Goal: Transaction & Acquisition: Purchase product/service

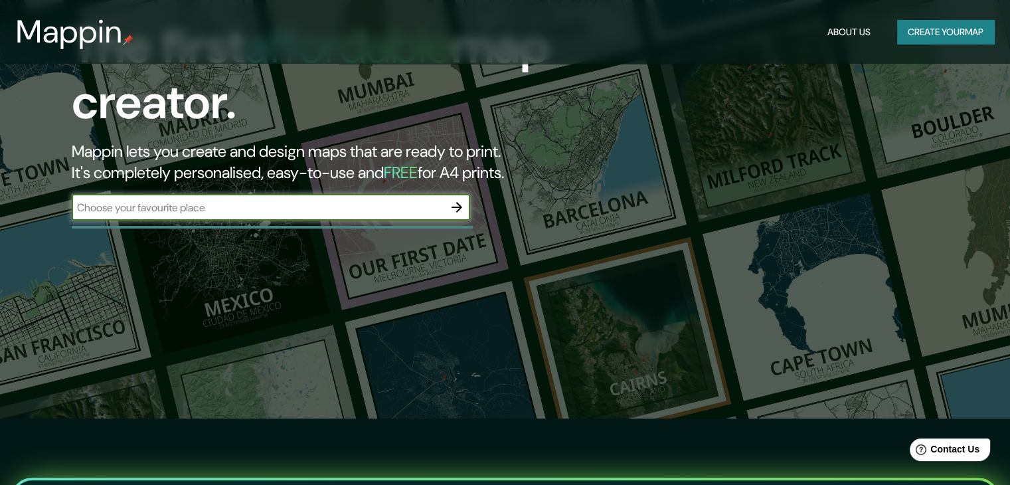
click at [303, 207] on input "text" at bounding box center [258, 207] width 372 height 15
type input "trujillo"
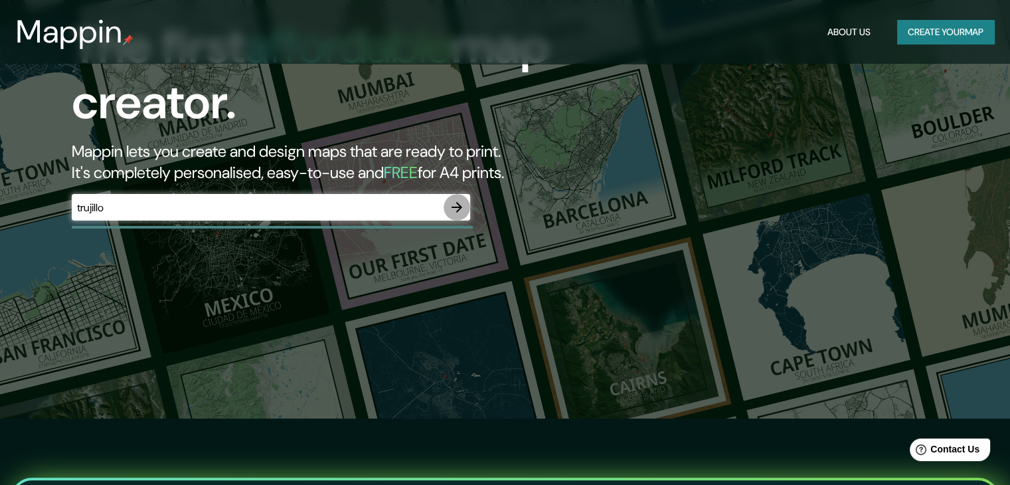
click at [457, 205] on icon "button" at bounding box center [457, 207] width 16 height 16
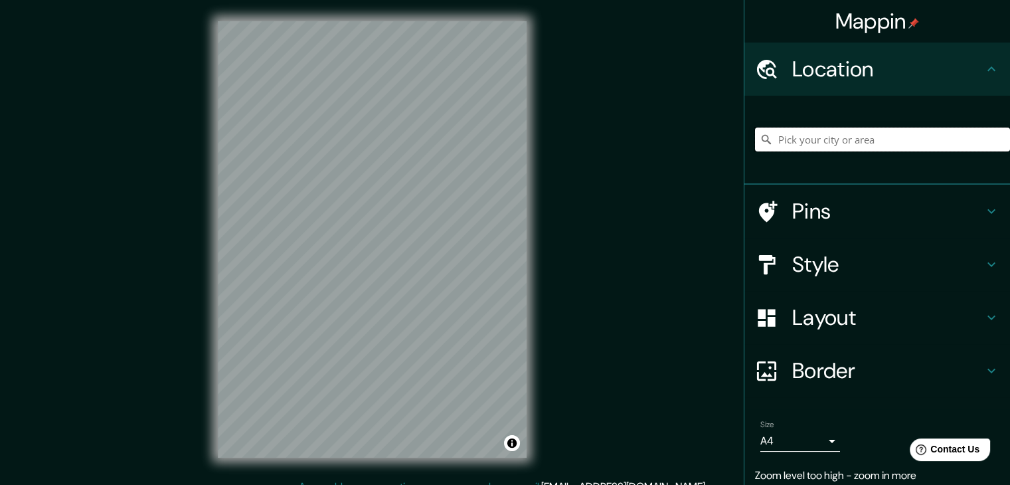
click at [842, 150] on input "Pick your city or area" at bounding box center [882, 140] width 255 height 24
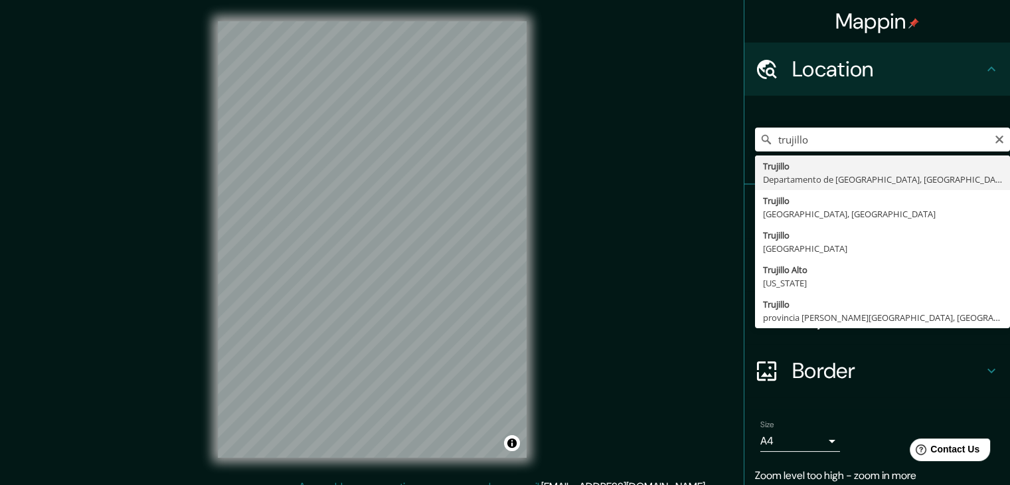
type input "[GEOGRAPHIC_DATA], [GEOGRAPHIC_DATA], [GEOGRAPHIC_DATA]"
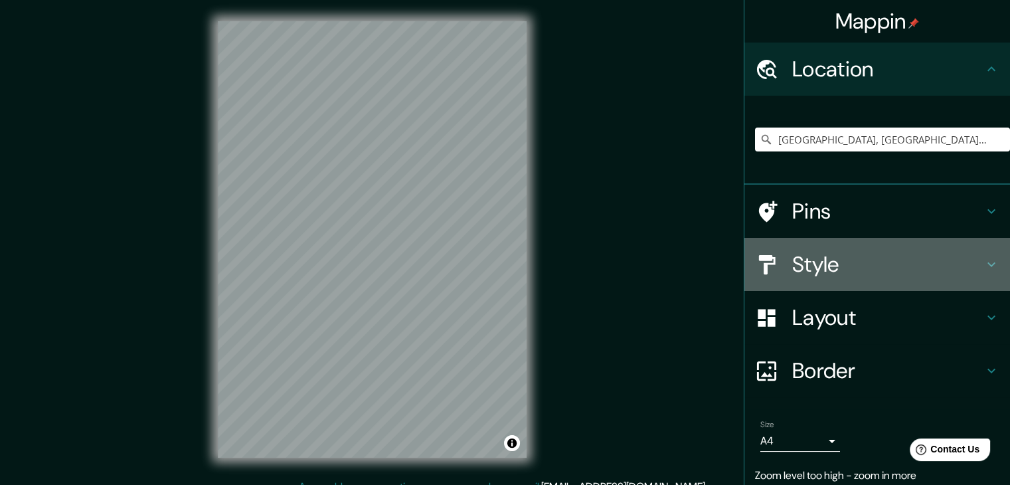
click at [813, 254] on h4 "Style" at bounding box center [887, 264] width 191 height 27
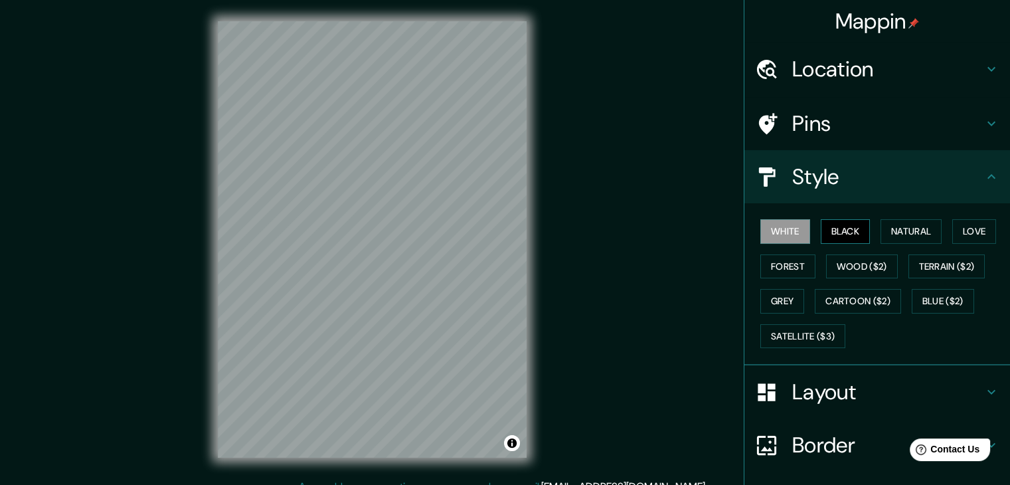
click at [849, 223] on button "Black" at bounding box center [846, 231] width 50 height 25
click at [790, 237] on button "White" at bounding box center [786, 231] width 50 height 25
click at [782, 296] on button "Grey" at bounding box center [783, 301] width 44 height 25
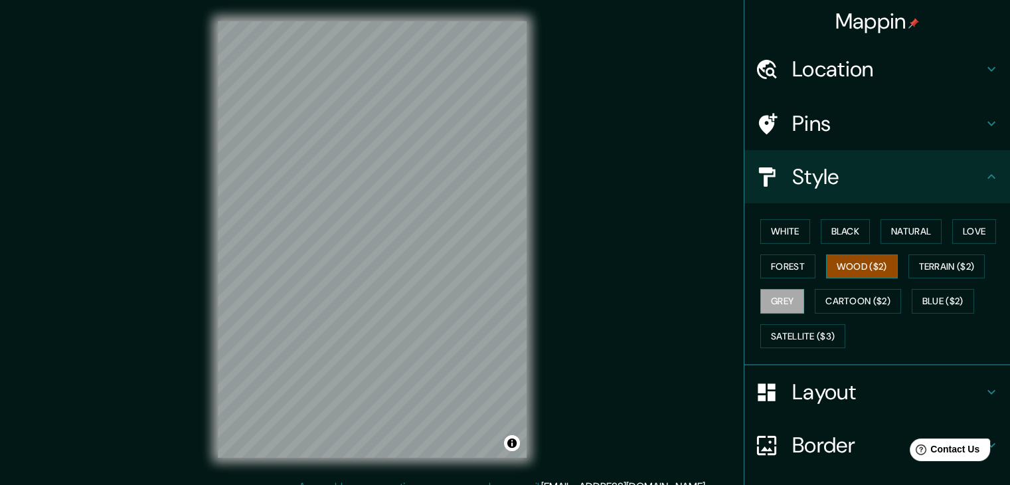
click at [864, 272] on button "Wood ($2)" at bounding box center [862, 266] width 72 height 25
click at [850, 239] on button "Black" at bounding box center [846, 231] width 50 height 25
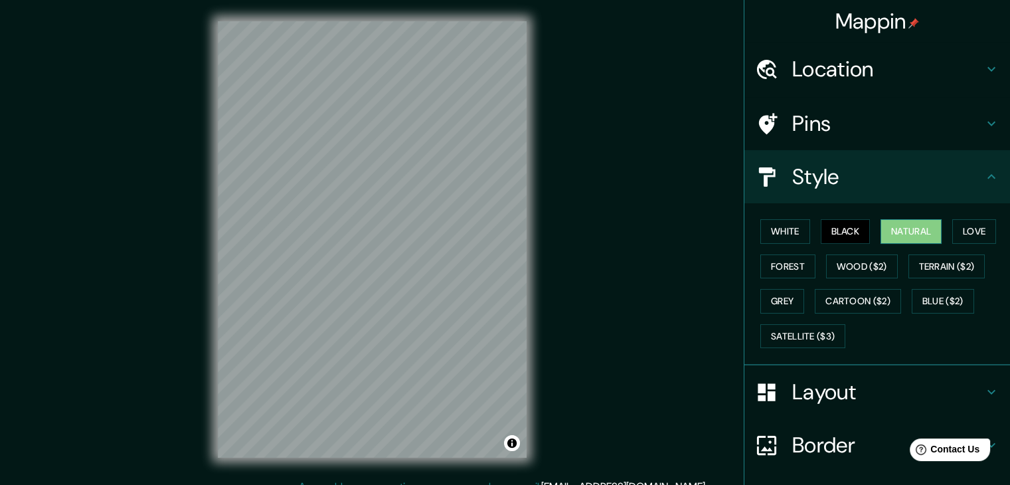
click at [888, 234] on button "Natural" at bounding box center [911, 231] width 61 height 25
click at [787, 306] on button "Grey" at bounding box center [783, 301] width 44 height 25
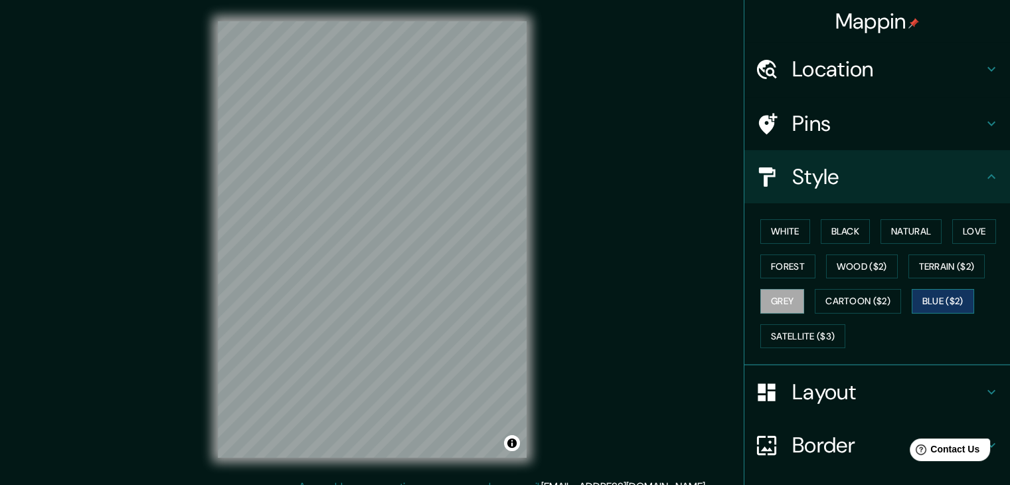
click at [933, 296] on button "Blue ($2)" at bounding box center [943, 301] width 62 height 25
click at [814, 333] on button "Satellite ($3)" at bounding box center [803, 336] width 85 height 25
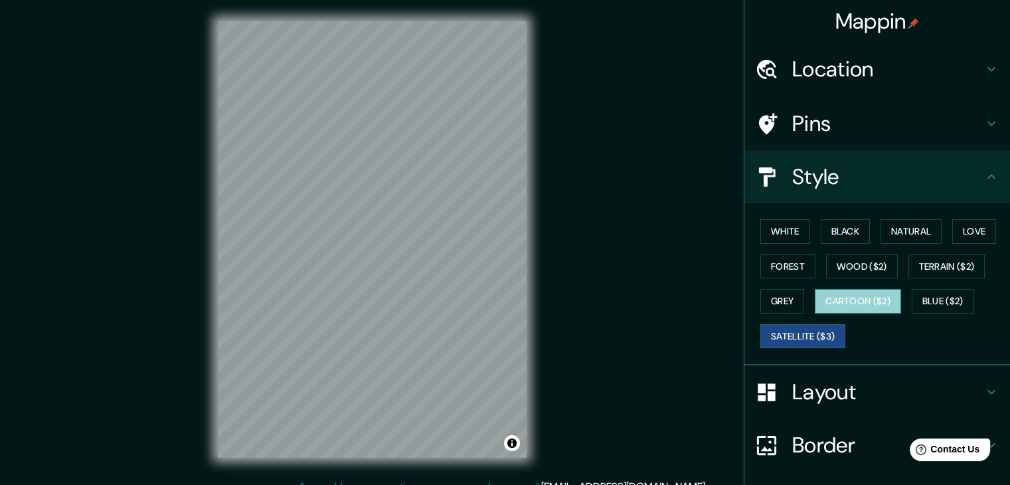
click at [839, 300] on button "Cartoon ($2)" at bounding box center [858, 301] width 86 height 25
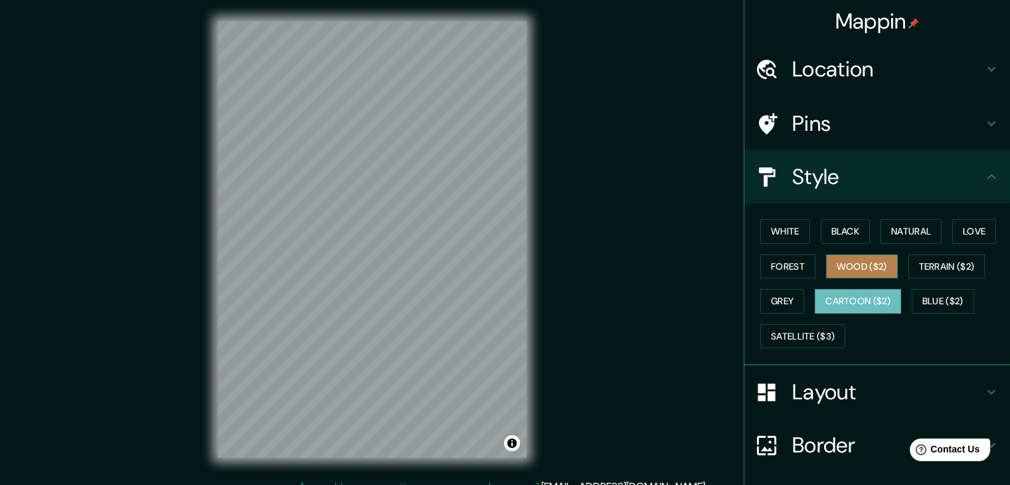
click at [848, 261] on button "Wood ($2)" at bounding box center [862, 266] width 72 height 25
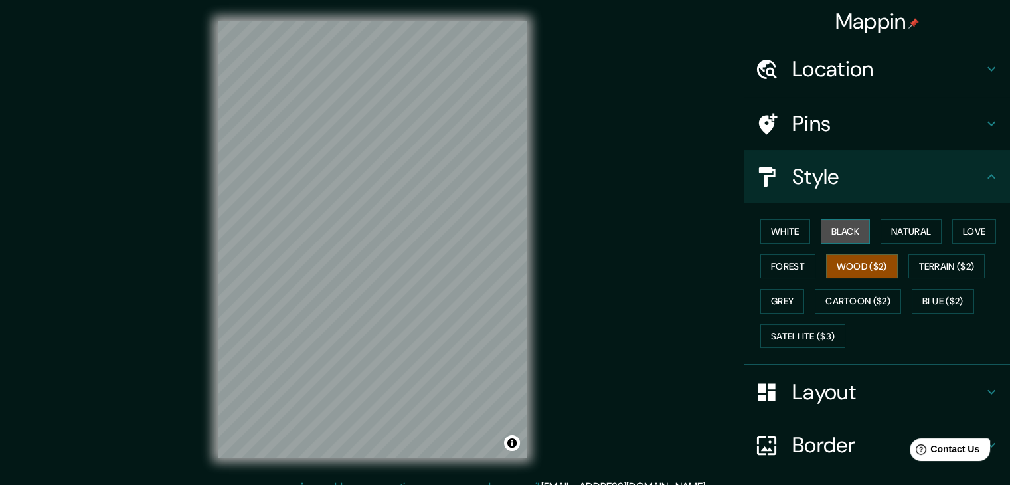
click at [850, 227] on button "Black" at bounding box center [846, 231] width 50 height 25
click at [790, 231] on button "White" at bounding box center [786, 231] width 50 height 25
click at [808, 123] on h4 "Pins" at bounding box center [887, 123] width 191 height 27
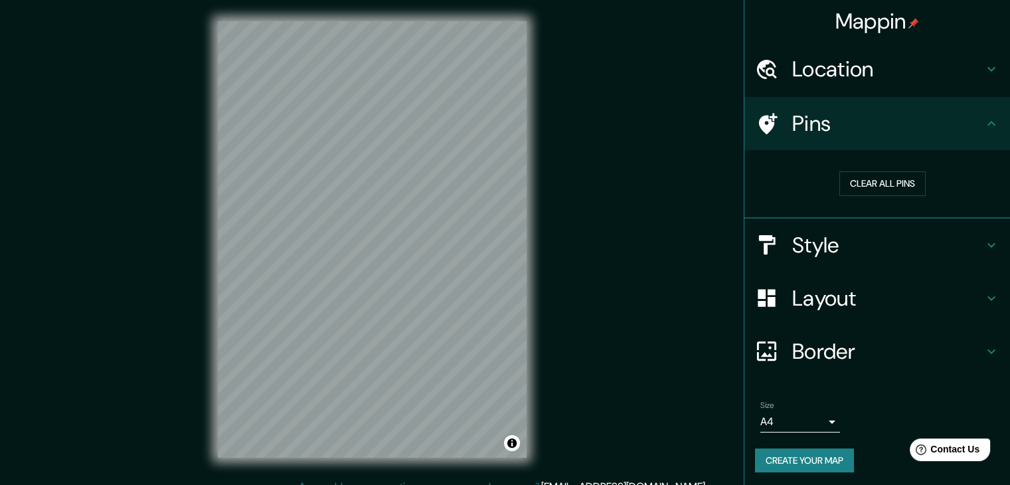
drag, startPoint x: 882, startPoint y: 124, endPoint x: 872, endPoint y: 117, distance: 12.9
click at [872, 117] on h4 "Pins" at bounding box center [887, 123] width 191 height 27
click at [808, 347] on h4 "Border" at bounding box center [887, 351] width 191 height 27
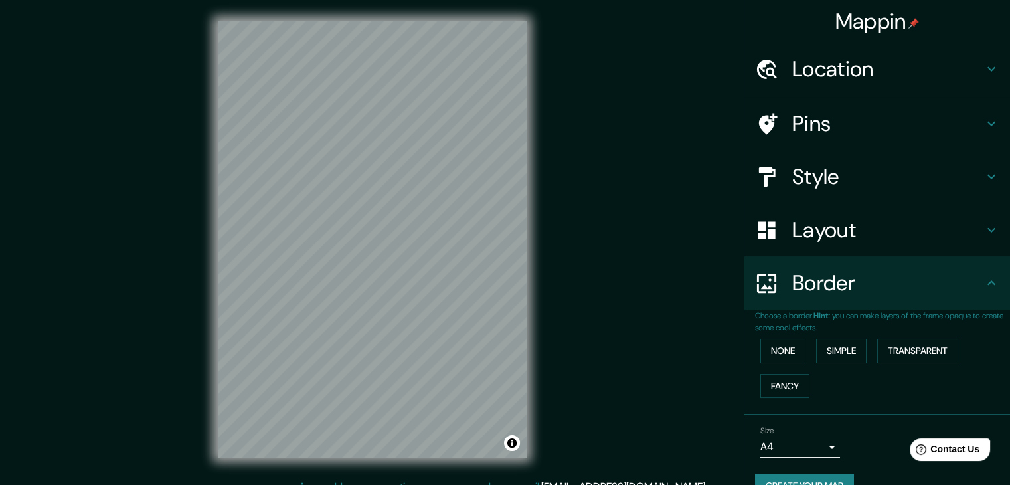
click at [834, 264] on div "Border" at bounding box center [878, 282] width 266 height 53
click at [827, 242] on div "Layout" at bounding box center [878, 229] width 266 height 53
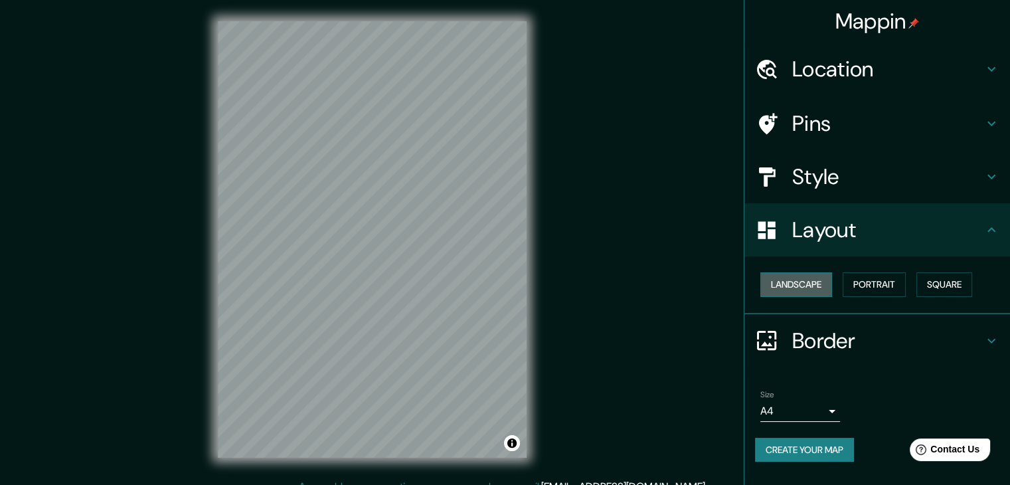
click at [810, 282] on button "Landscape" at bounding box center [797, 284] width 72 height 25
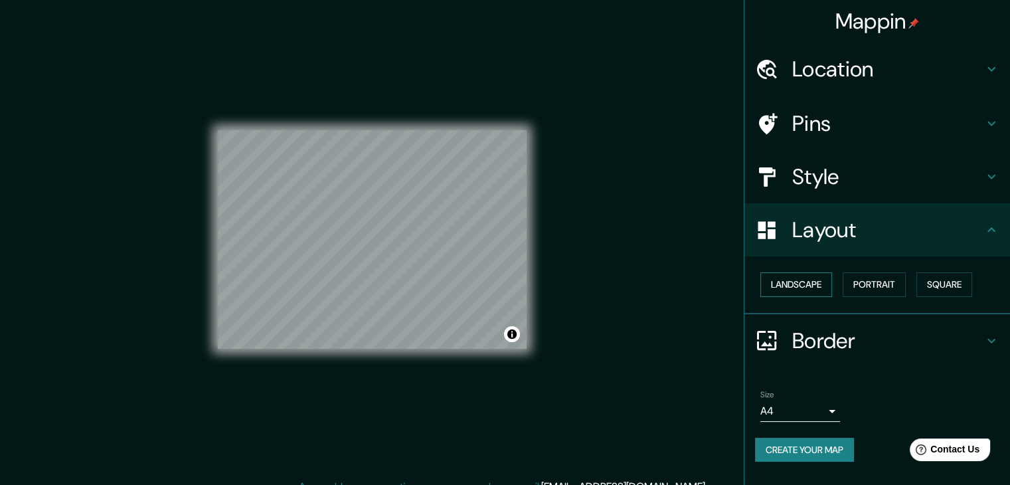
click at [816, 282] on button "Landscape" at bounding box center [797, 284] width 72 height 25
click at [866, 288] on button "Portrait" at bounding box center [874, 284] width 63 height 25
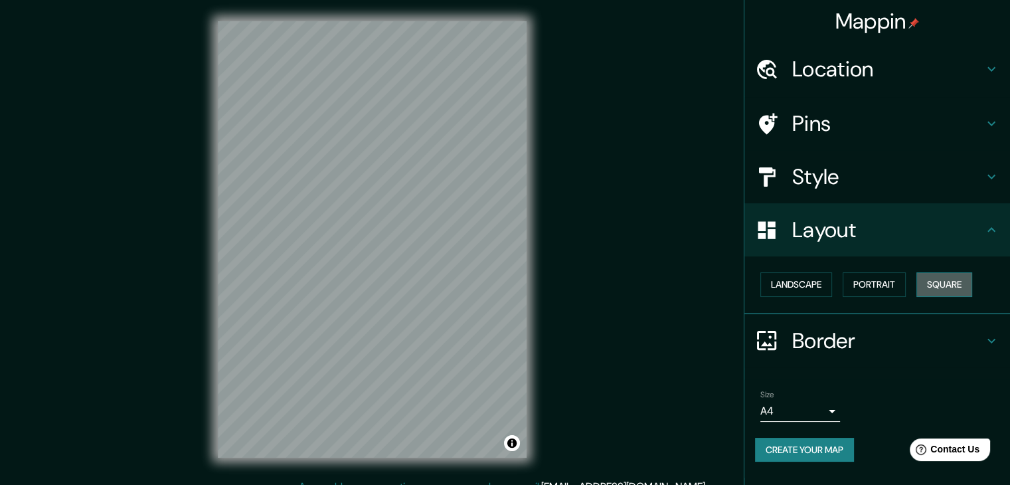
click at [971, 278] on button "Square" at bounding box center [945, 284] width 56 height 25
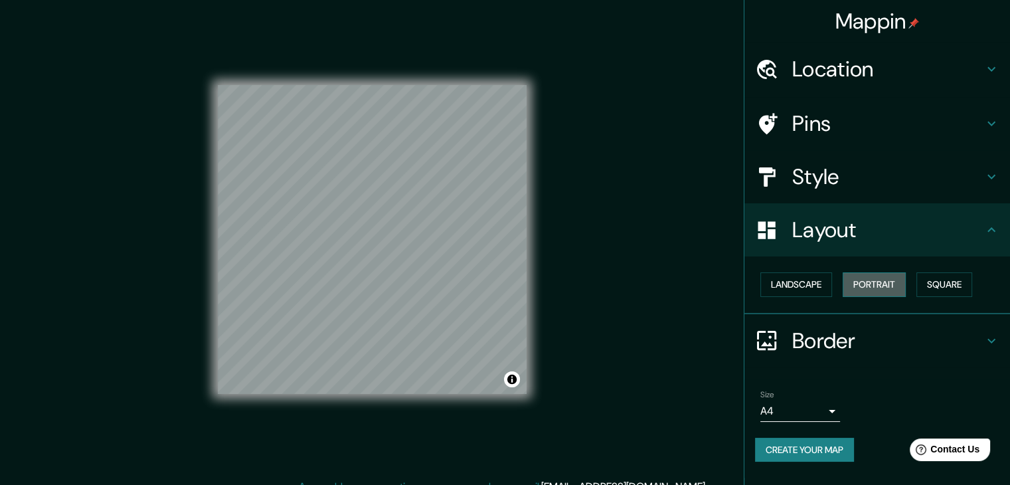
click at [861, 290] on button "Portrait" at bounding box center [874, 284] width 63 height 25
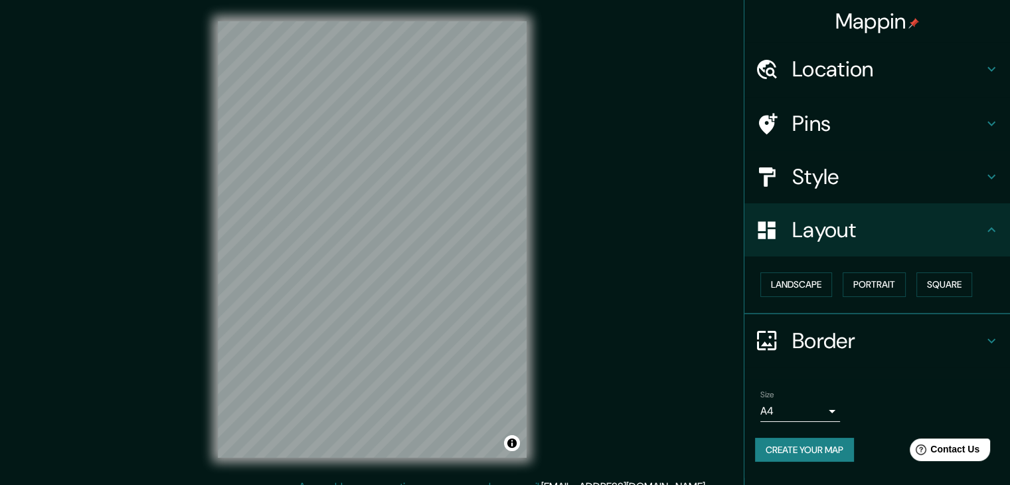
click at [945, 110] on h4 "Pins" at bounding box center [887, 123] width 191 height 27
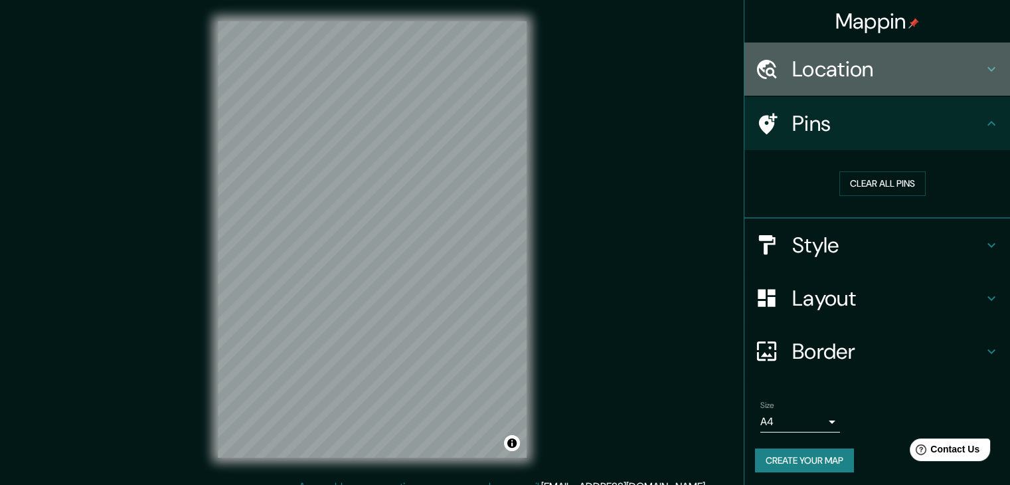
click at [879, 80] on h4 "Location" at bounding box center [887, 69] width 191 height 27
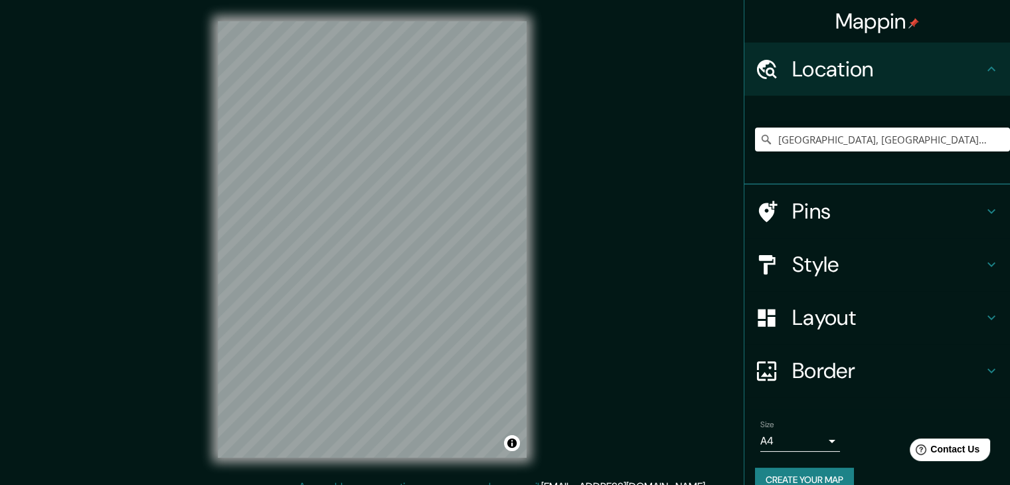
click at [872, 86] on div "Location" at bounding box center [878, 69] width 266 height 53
click at [839, 208] on h4 "Pins" at bounding box center [887, 211] width 191 height 27
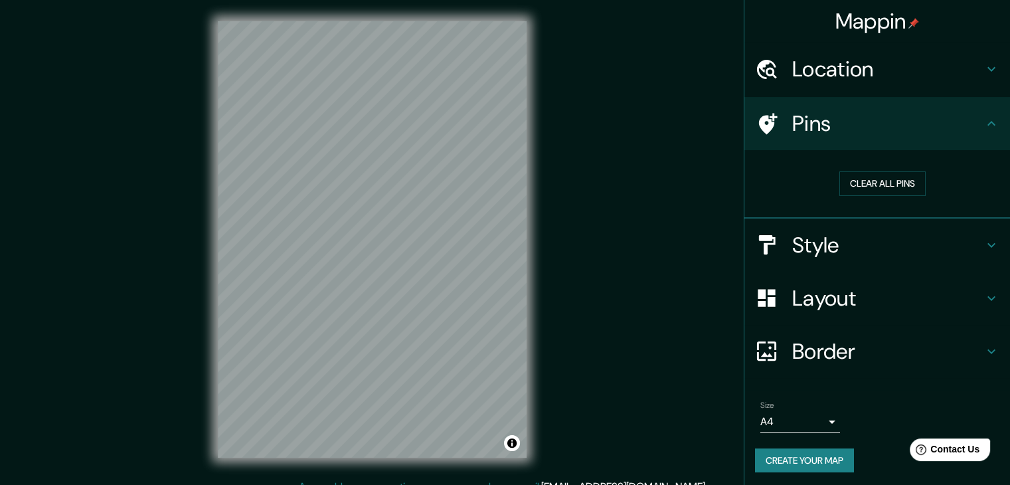
click at [850, 249] on h4 "Style" at bounding box center [887, 245] width 191 height 27
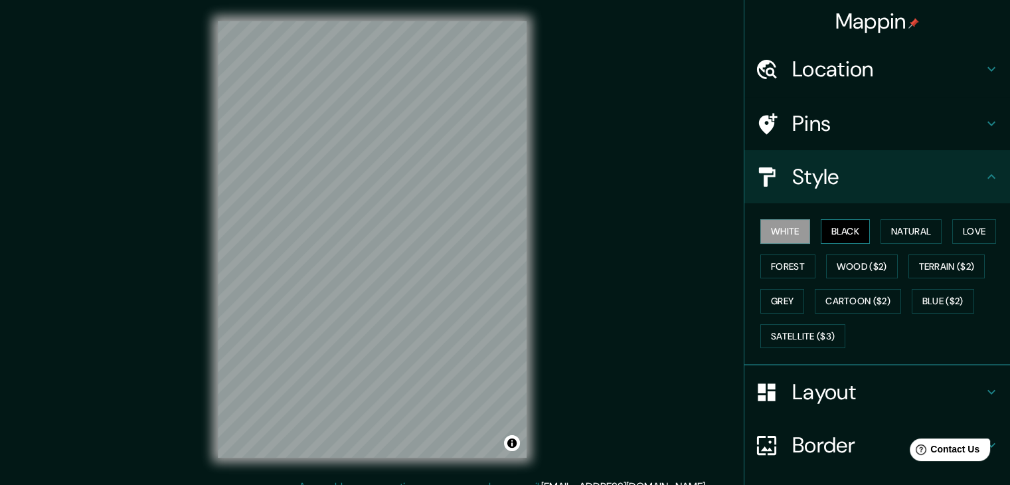
click at [846, 238] on button "Black" at bounding box center [846, 231] width 50 height 25
click at [906, 231] on button "Natural" at bounding box center [911, 231] width 61 height 25
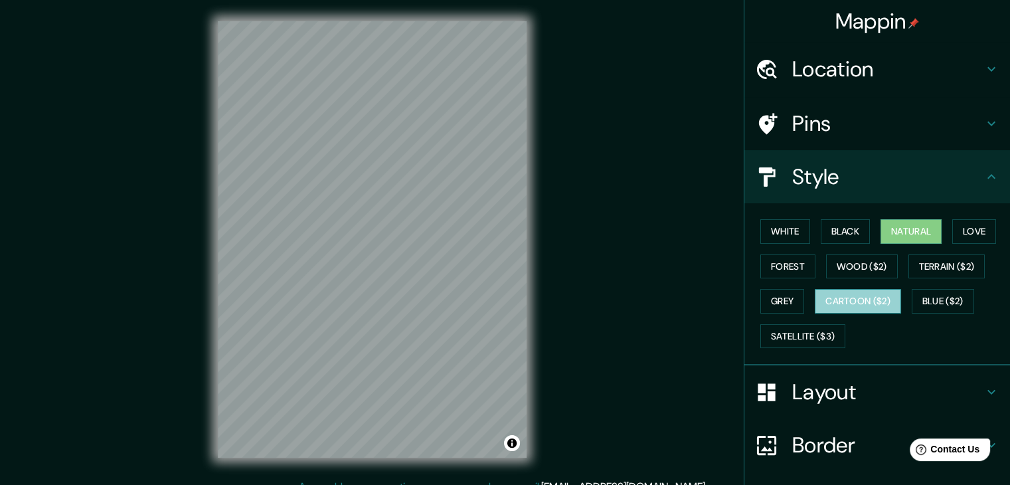
click at [826, 290] on button "Cartoon ($2)" at bounding box center [858, 301] width 86 height 25
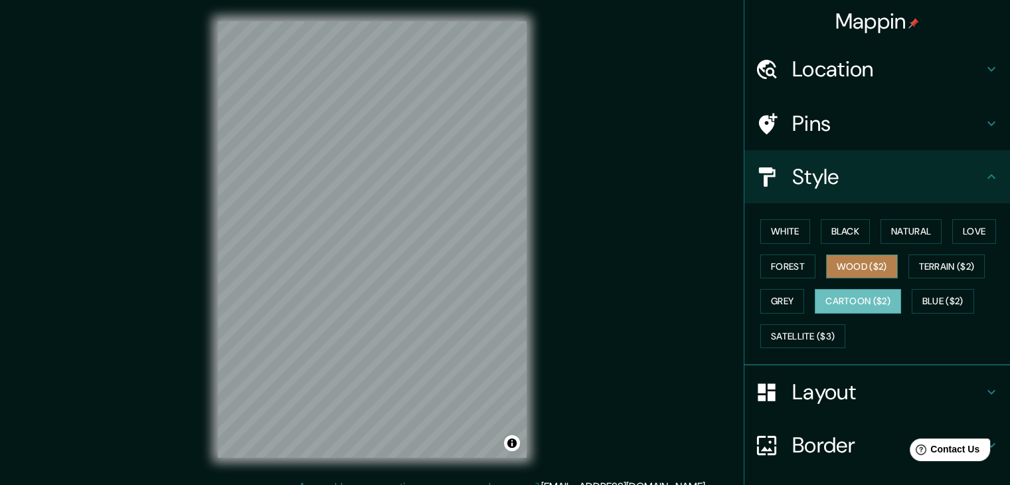
click at [839, 272] on button "Wood ($2)" at bounding box center [862, 266] width 72 height 25
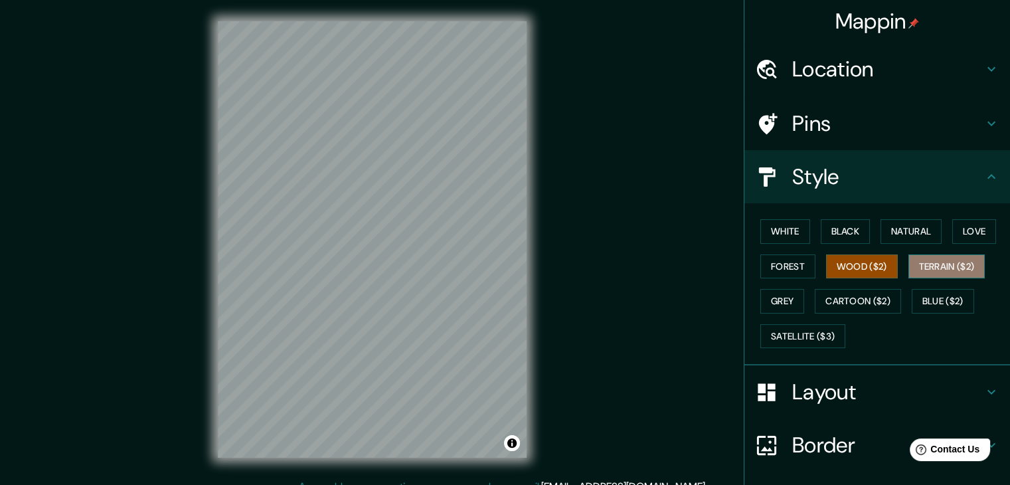
click at [917, 271] on button "Terrain ($2)" at bounding box center [947, 266] width 77 height 25
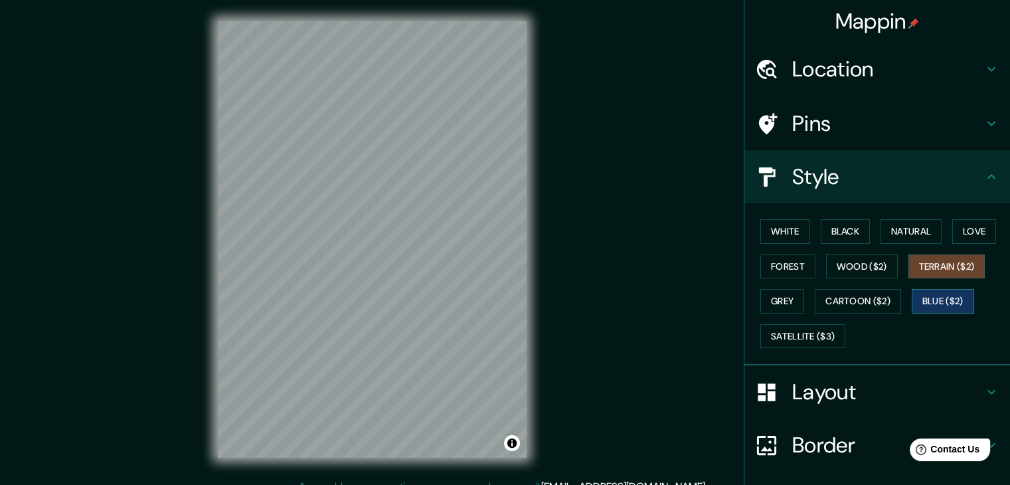
click at [930, 300] on button "Blue ($2)" at bounding box center [943, 301] width 62 height 25
click at [761, 334] on button "Satellite ($3)" at bounding box center [803, 336] width 85 height 25
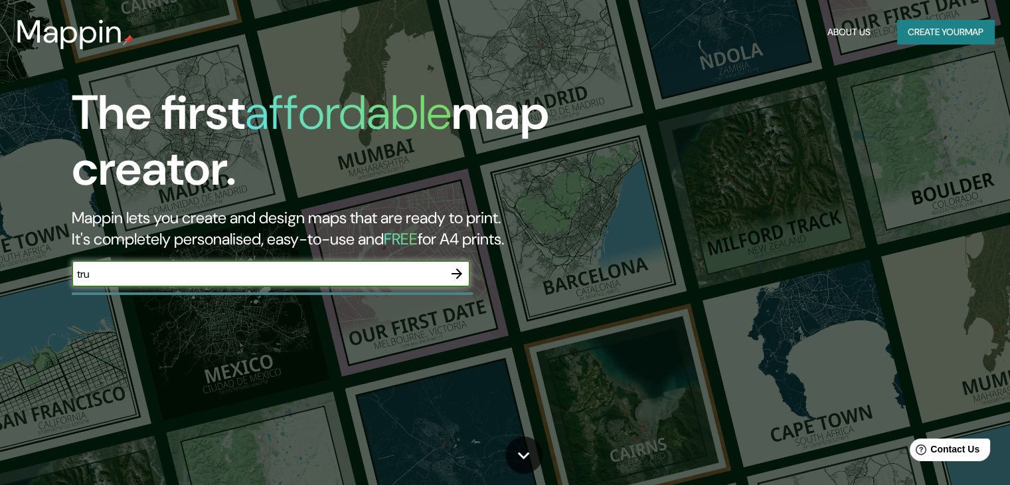
type input "trujillo"
click at [461, 277] on icon "button" at bounding box center [457, 274] width 16 height 16
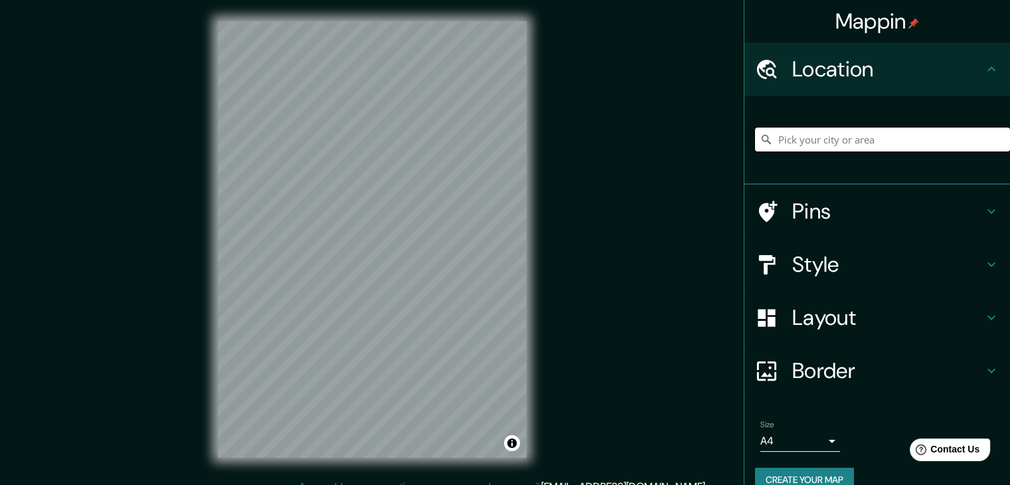
click at [859, 145] on input "Pick your city or area" at bounding box center [882, 140] width 255 height 24
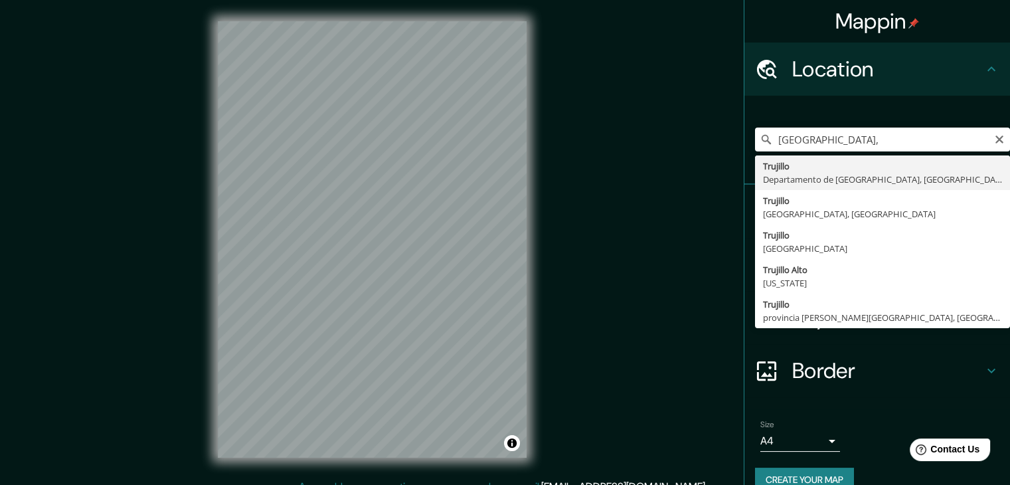
type input "[GEOGRAPHIC_DATA], [GEOGRAPHIC_DATA], [GEOGRAPHIC_DATA]"
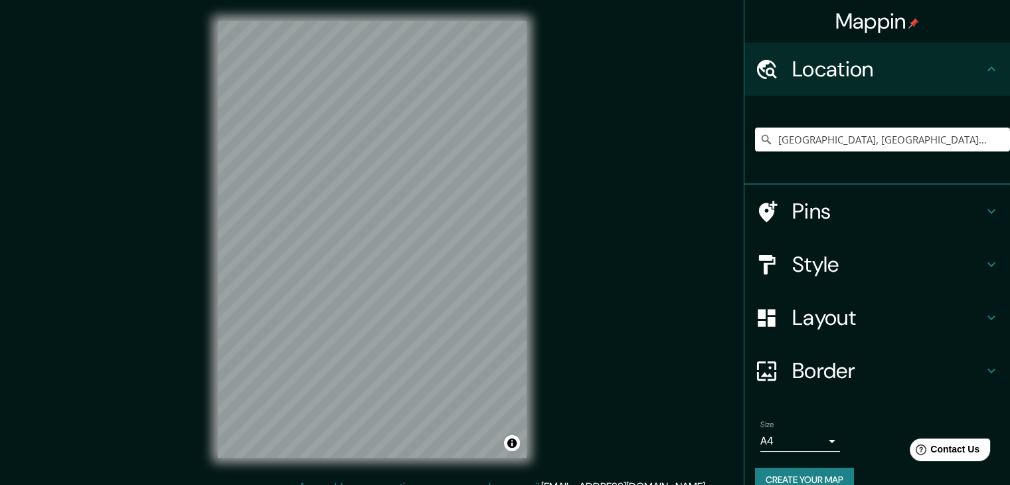
click at [842, 262] on h4 "Style" at bounding box center [887, 264] width 191 height 27
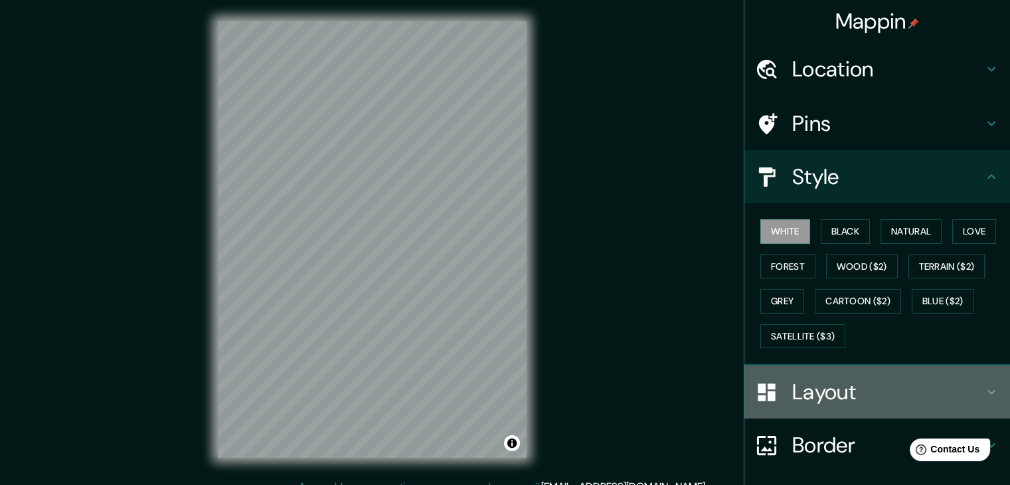
click at [832, 411] on div "Layout" at bounding box center [878, 391] width 266 height 53
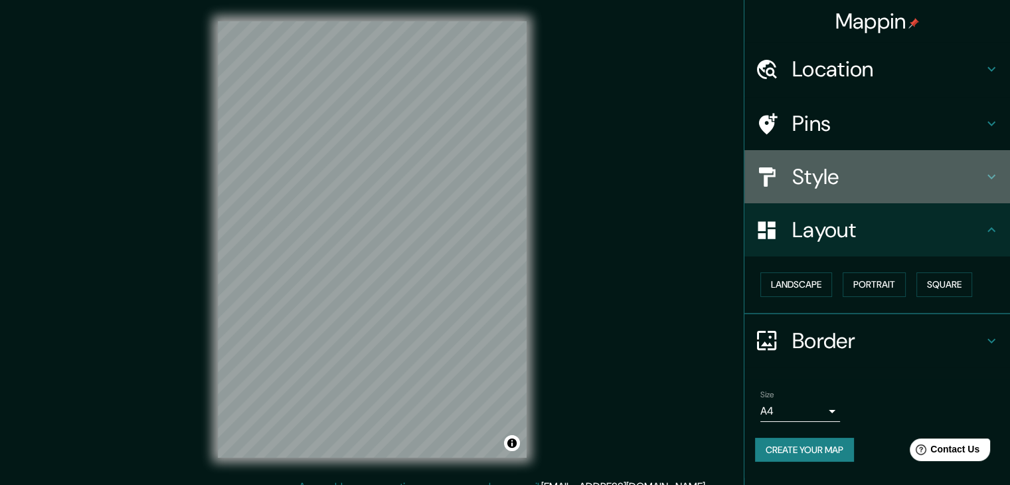
click at [829, 183] on h4 "Style" at bounding box center [887, 176] width 191 height 27
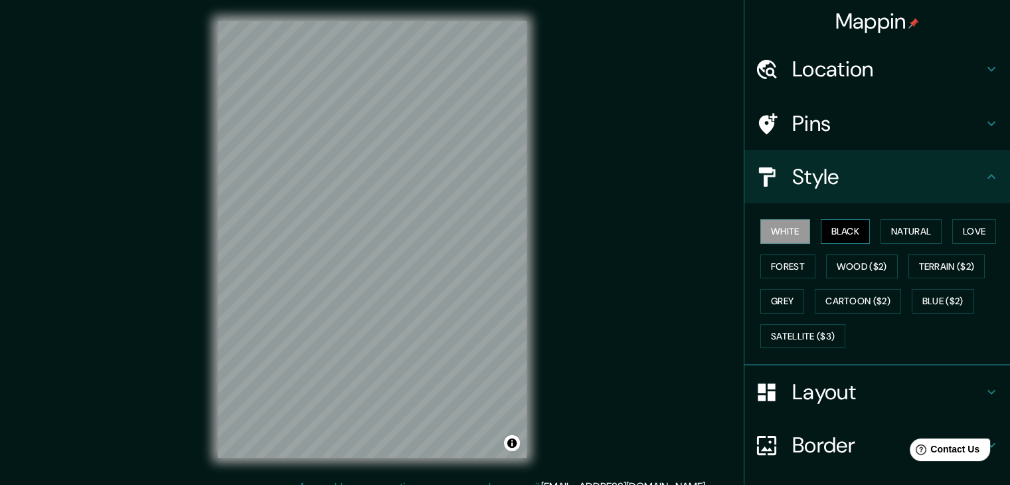
click at [824, 231] on button "Black" at bounding box center [846, 231] width 50 height 25
click at [779, 227] on button "White" at bounding box center [786, 231] width 50 height 25
click at [840, 236] on button "Black" at bounding box center [846, 231] width 50 height 25
click at [894, 229] on button "Natural" at bounding box center [911, 231] width 61 height 25
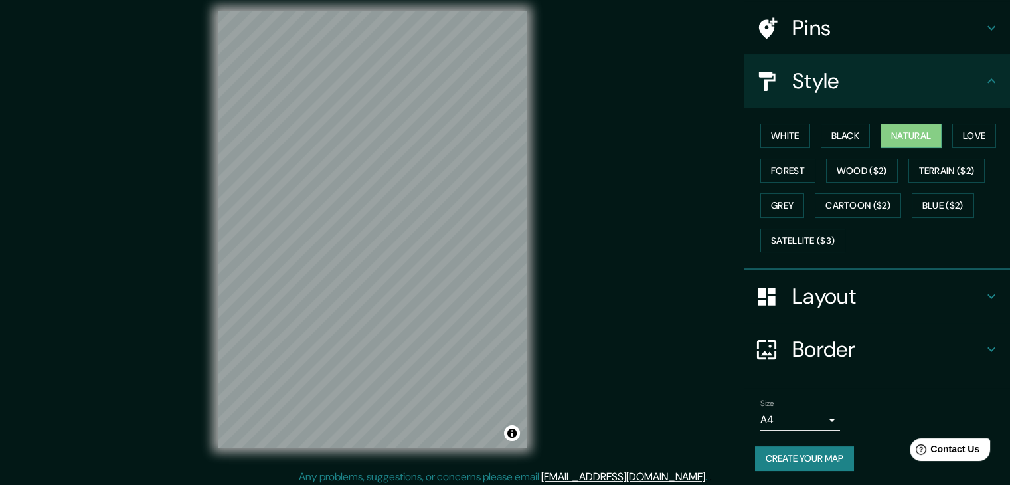
scroll to position [15, 0]
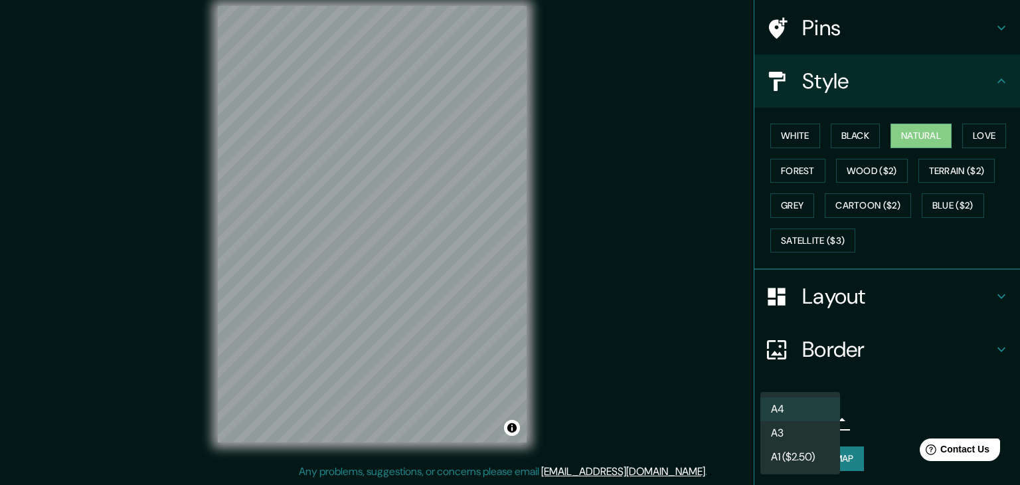
click at [813, 422] on body "Mappin Location Trujillo, Departamento de La Libertad, Perú Pins Style White Bl…" at bounding box center [510, 227] width 1020 height 485
click at [826, 430] on li "A3" at bounding box center [801, 433] width 80 height 24
type input "a4"
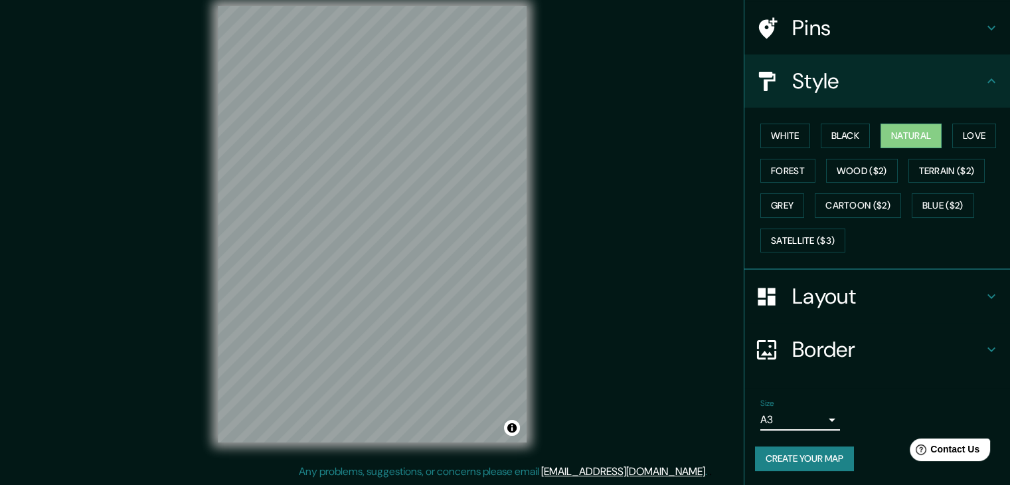
click at [828, 455] on button "Create your map" at bounding box center [804, 458] width 99 height 25
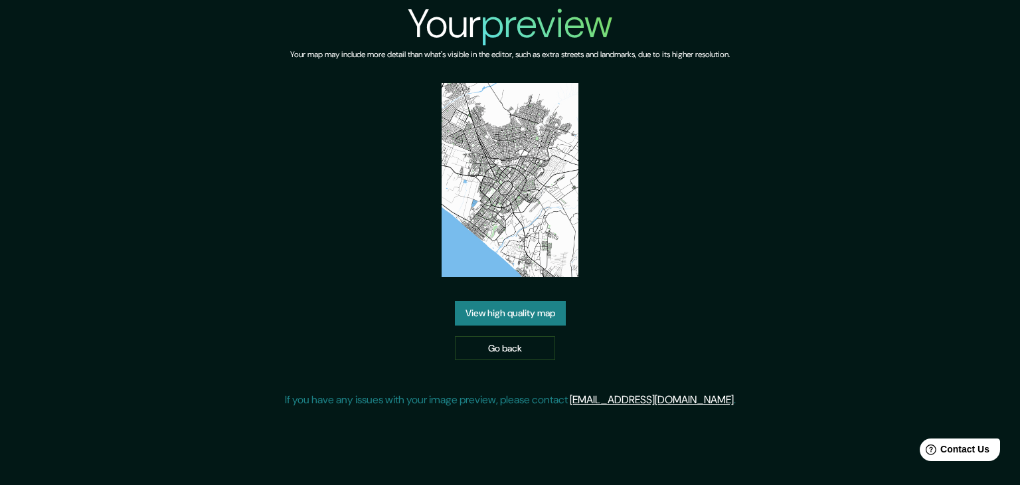
click at [522, 198] on img at bounding box center [511, 180] width 138 height 194
click at [488, 311] on link "View high quality map" at bounding box center [510, 313] width 111 height 25
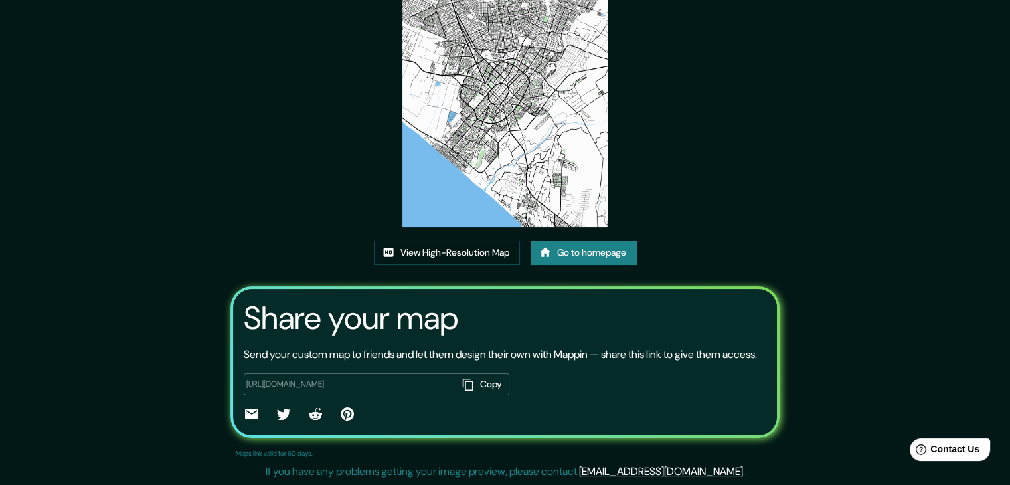
scroll to position [138, 0]
click at [461, 240] on link "View High-Resolution Map" at bounding box center [447, 252] width 146 height 25
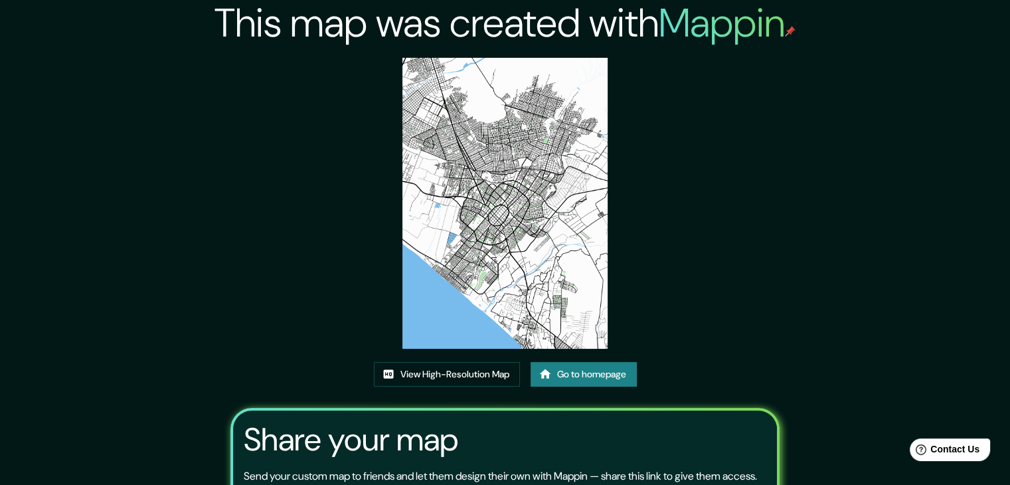
scroll to position [0, 0]
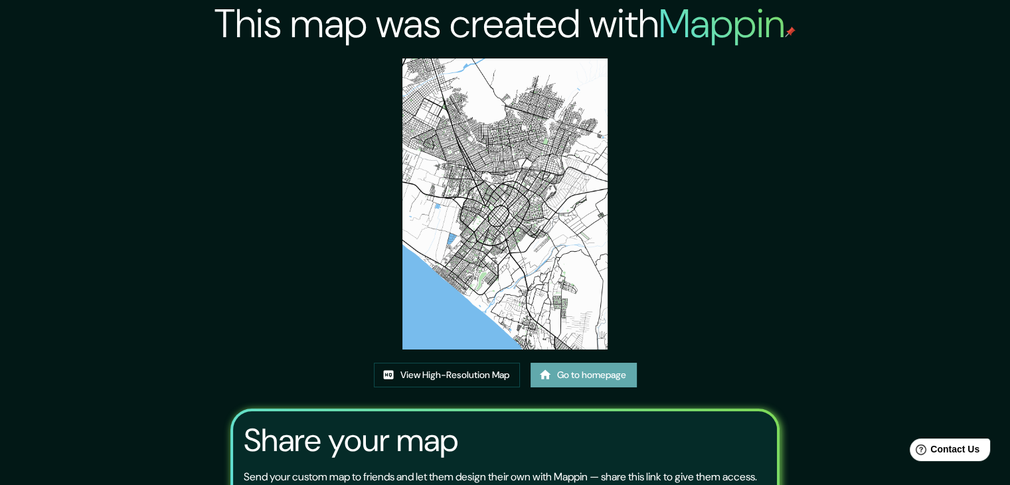
click at [601, 373] on link "Go to homepage" at bounding box center [584, 375] width 106 height 25
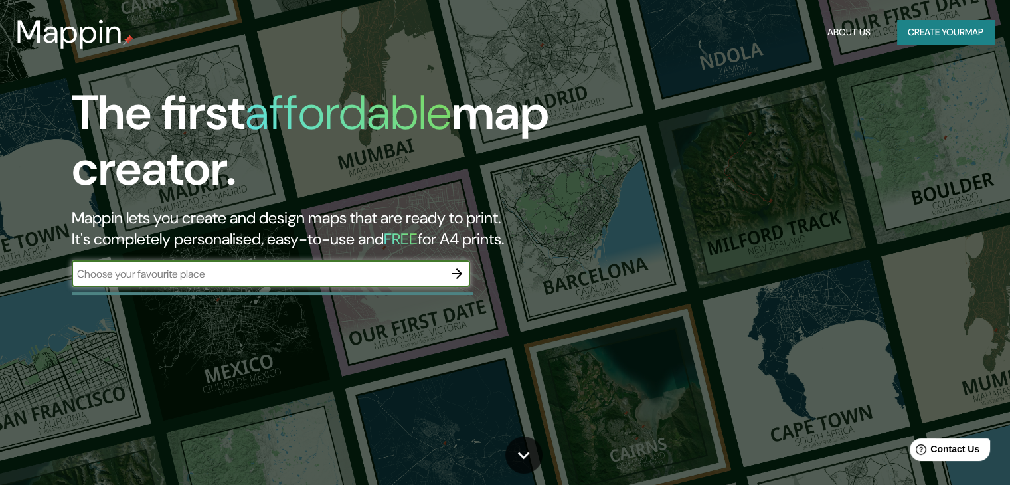
click at [272, 270] on input "text" at bounding box center [258, 273] width 372 height 15
type input "trujillo"
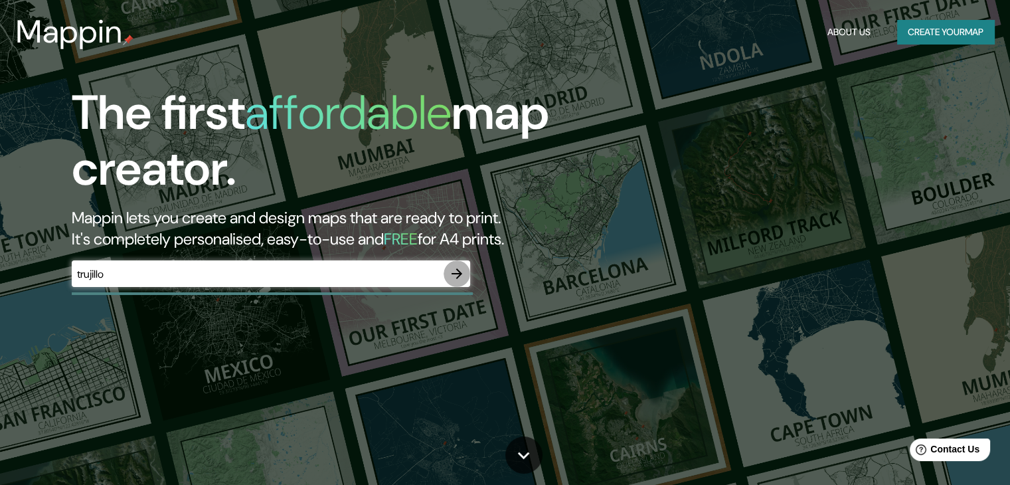
click at [460, 275] on icon "button" at bounding box center [457, 273] width 11 height 11
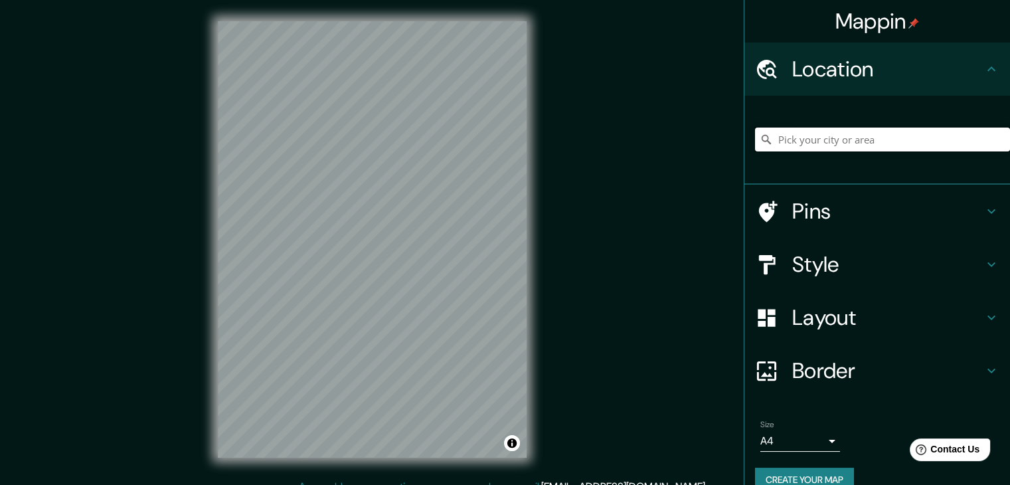
click at [802, 142] on input "Pick your city or area" at bounding box center [882, 140] width 255 height 24
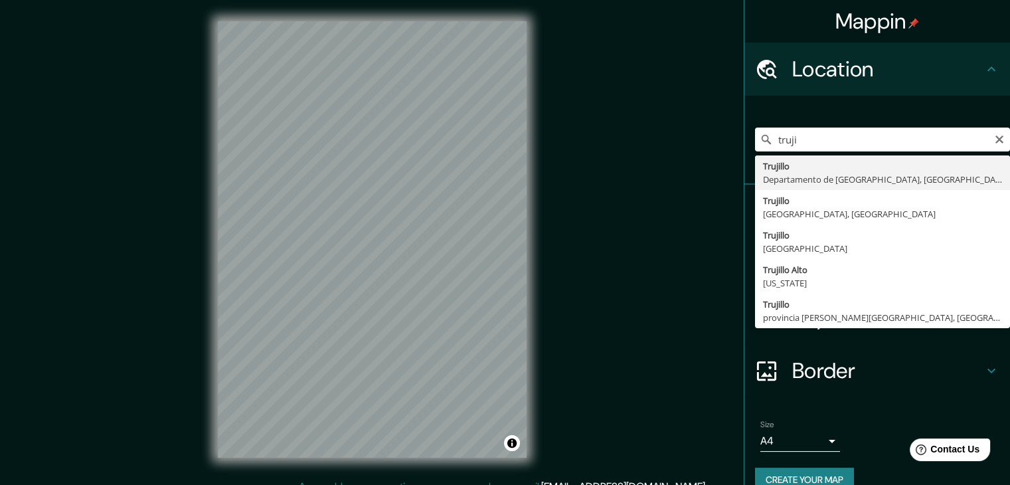
type input "[GEOGRAPHIC_DATA], [GEOGRAPHIC_DATA], [GEOGRAPHIC_DATA]"
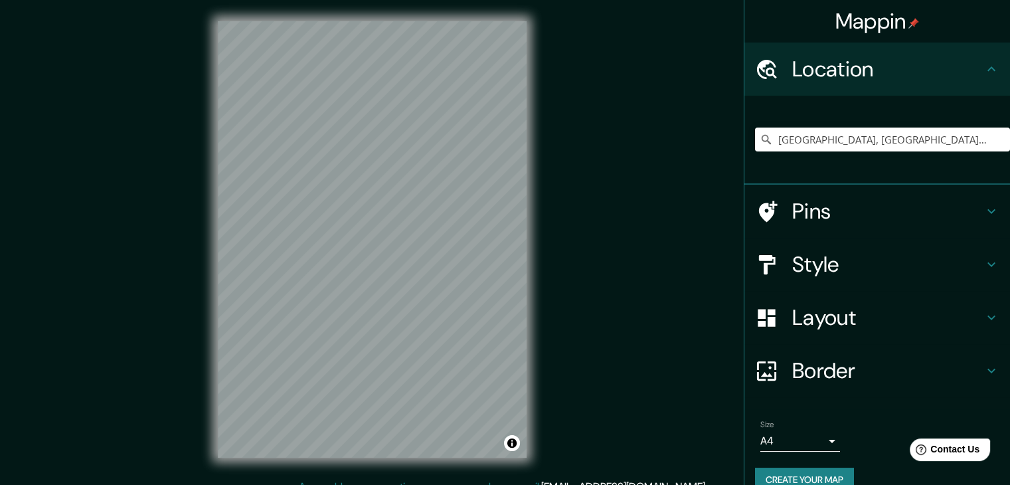
click at [761, 438] on body "Mappin Location Trujillo, Departamento de La Libertad, Perú Pins Style Layout B…" at bounding box center [505, 242] width 1010 height 485
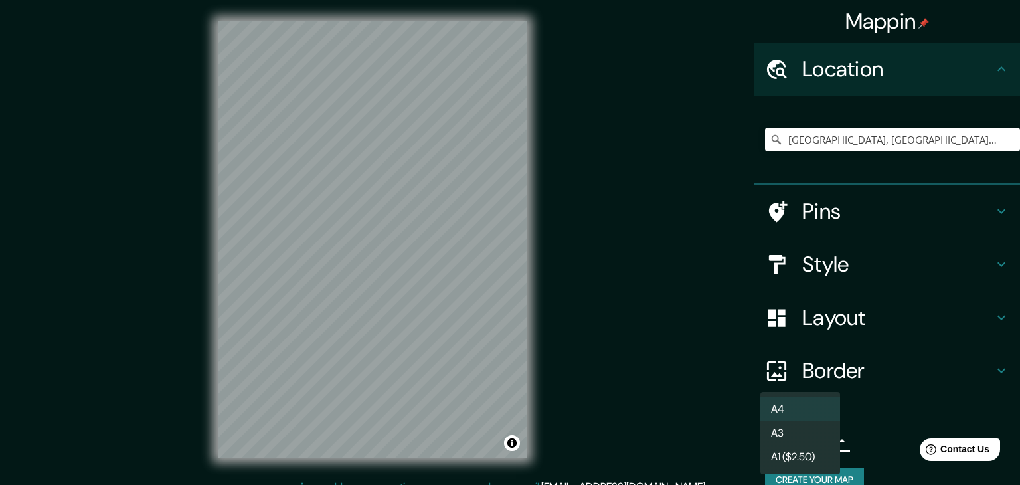
click at [684, 339] on div at bounding box center [510, 242] width 1020 height 485
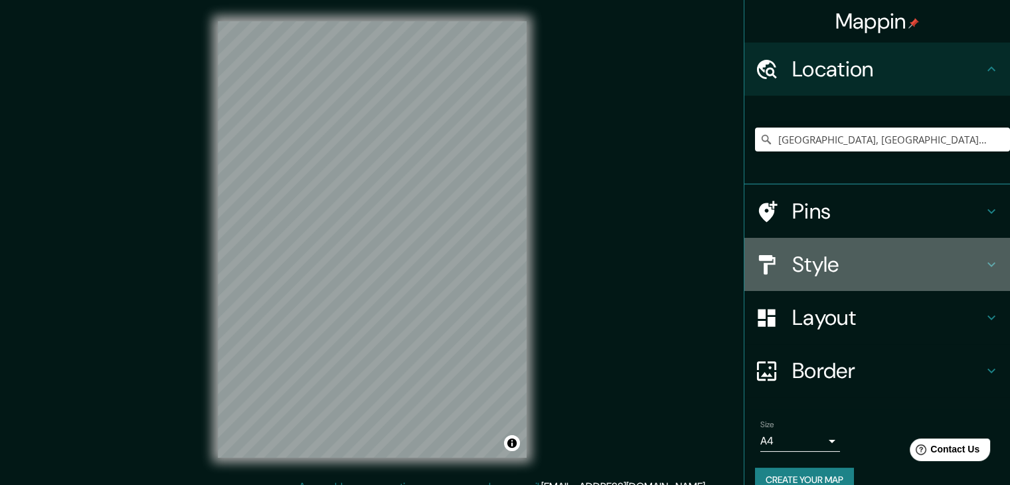
click at [822, 262] on h4 "Style" at bounding box center [887, 264] width 191 height 27
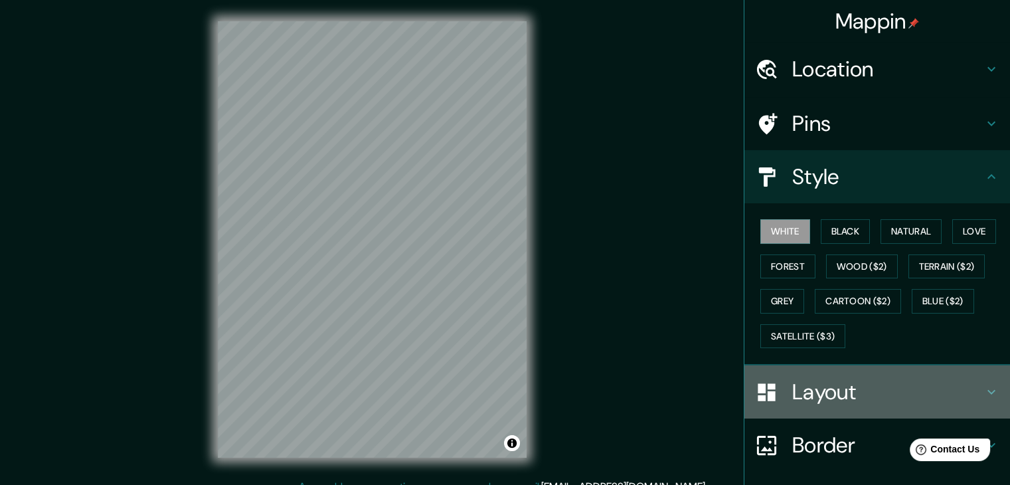
click at [841, 383] on h4 "Layout" at bounding box center [887, 392] width 191 height 27
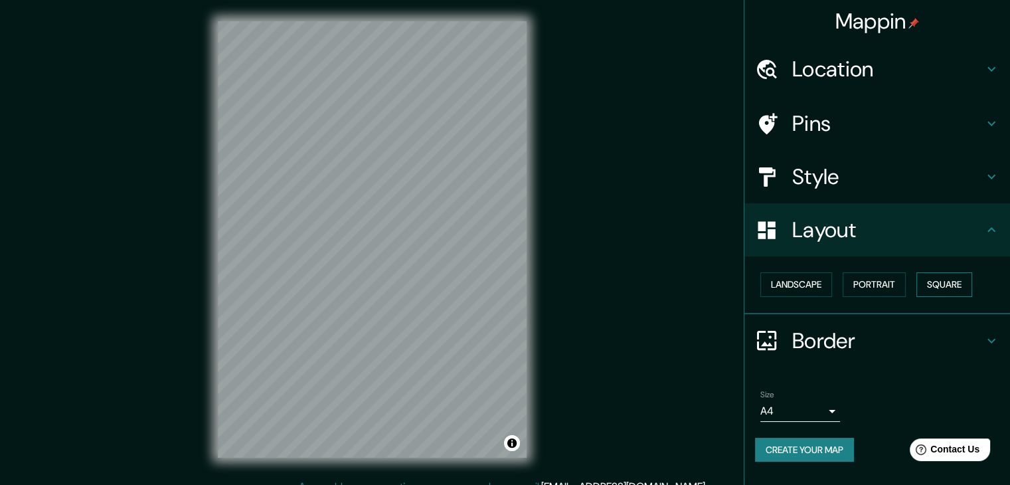
click at [947, 288] on button "Square" at bounding box center [945, 284] width 56 height 25
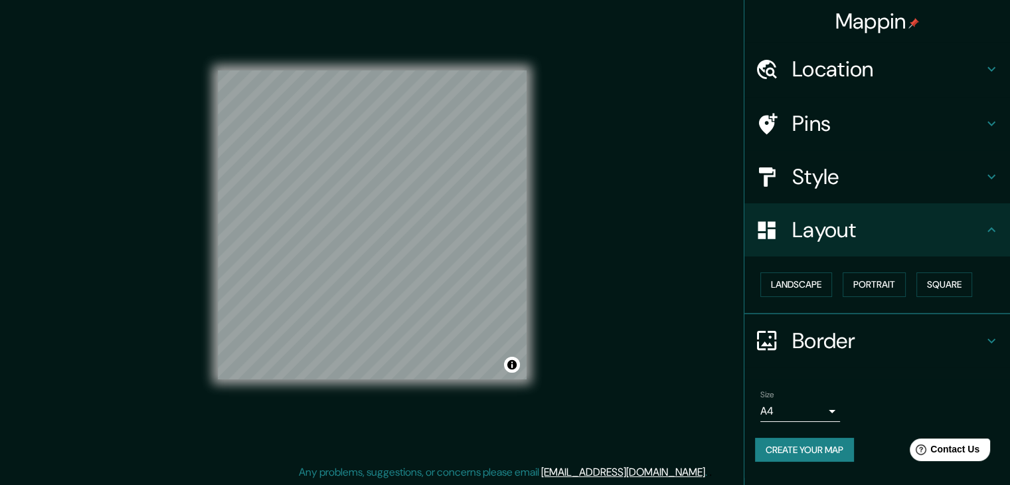
scroll to position [15, 0]
click at [818, 37] on div "Mappin" at bounding box center [878, 21] width 266 height 43
click at [824, 56] on h4 "Location" at bounding box center [887, 69] width 191 height 27
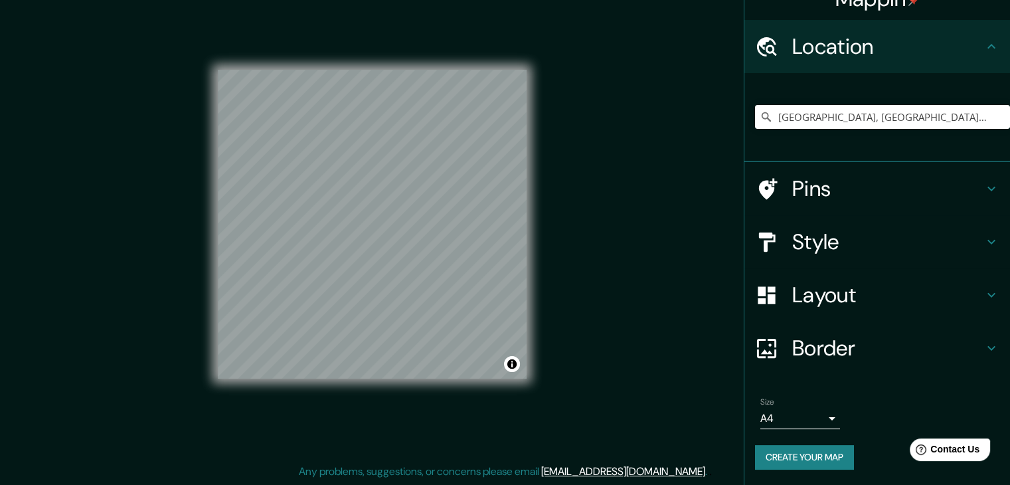
click at [805, 342] on h4 "Border" at bounding box center [887, 348] width 191 height 27
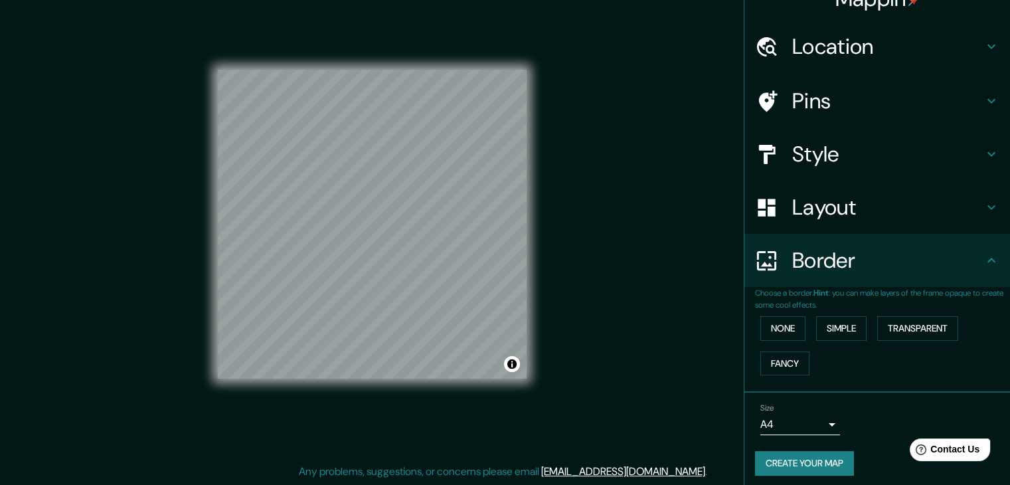
scroll to position [28, 0]
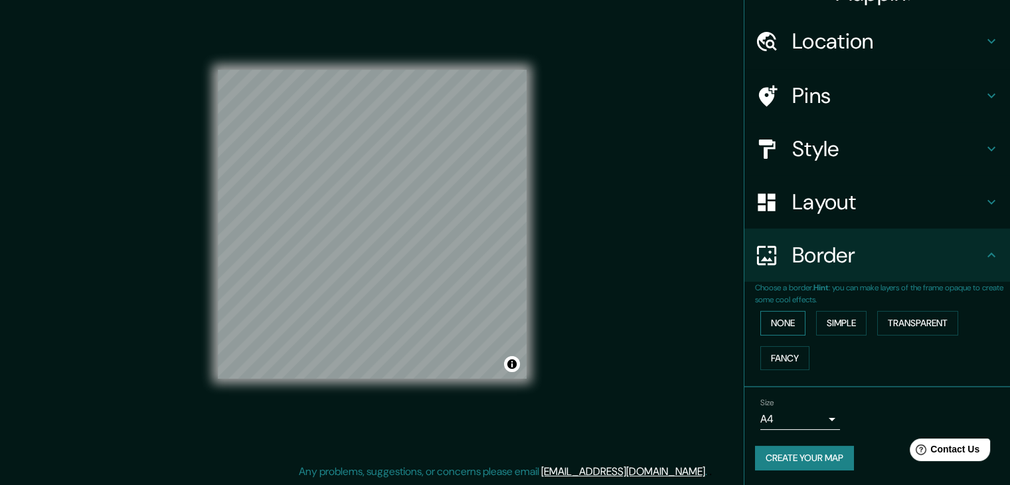
click at [792, 319] on button "None" at bounding box center [783, 323] width 45 height 25
click at [830, 319] on button "Simple" at bounding box center [841, 323] width 50 height 25
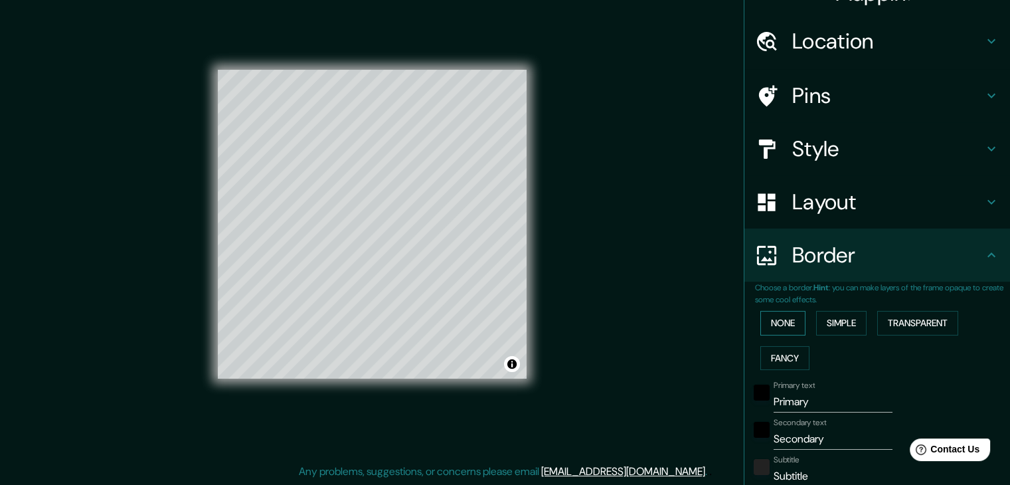
click at [789, 324] on button "None" at bounding box center [783, 323] width 45 height 25
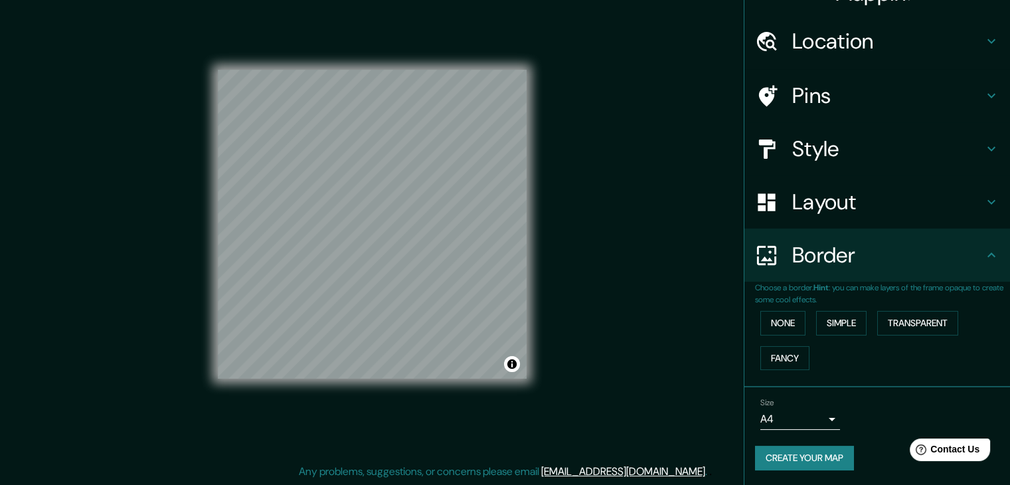
click at [784, 417] on body "Mappin Location Trujillo, Departamento de La Libertad, Perú Pins Style Layout B…" at bounding box center [505, 227] width 1010 height 485
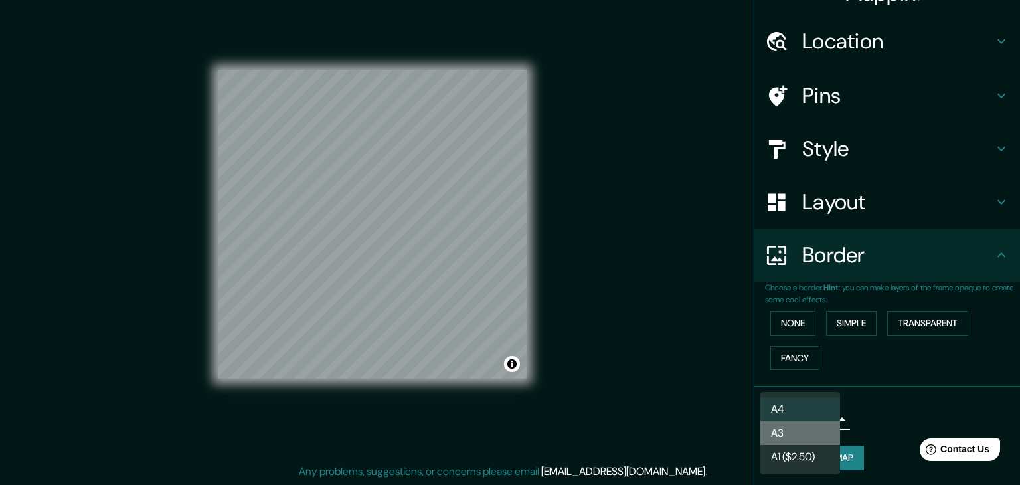
click at [797, 436] on li "A3" at bounding box center [801, 433] width 80 height 24
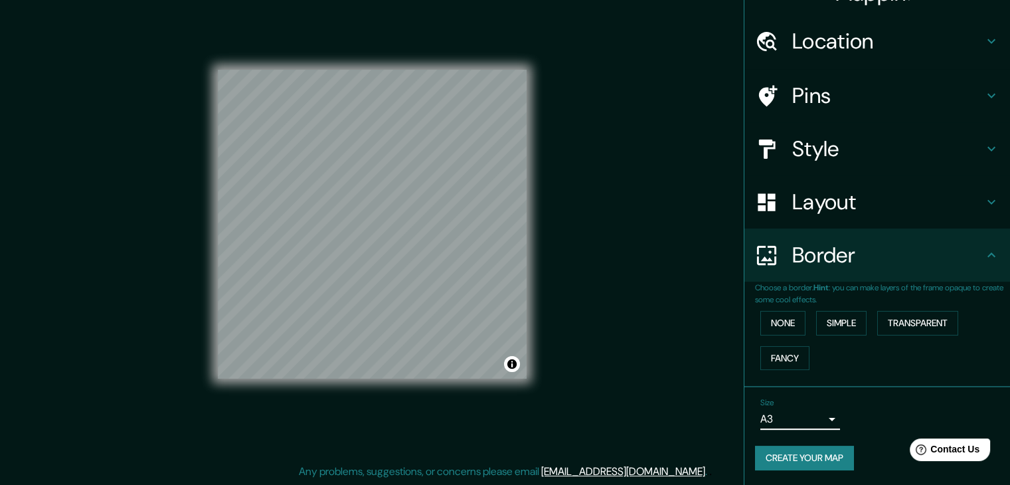
click at [801, 451] on button "Create your map" at bounding box center [804, 458] width 99 height 25
click at [826, 452] on button "Create your map" at bounding box center [804, 458] width 99 height 25
click at [820, 463] on button "Create your map" at bounding box center [804, 458] width 99 height 25
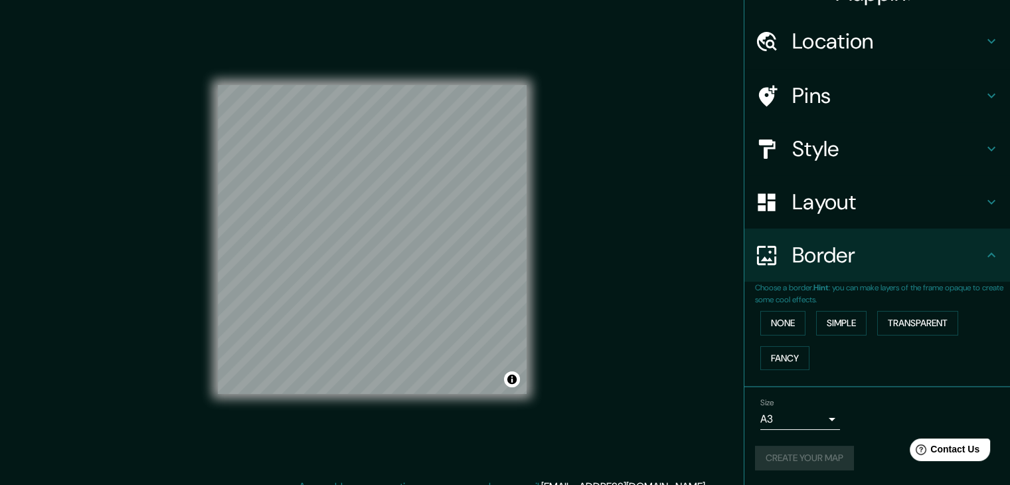
scroll to position [0, 0]
click at [840, 453] on button "Create your map" at bounding box center [804, 458] width 99 height 25
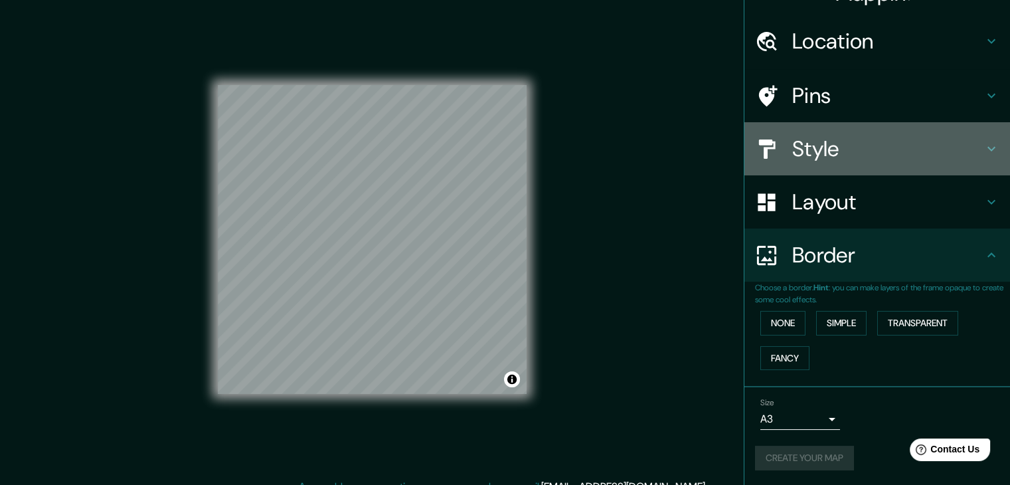
click at [848, 151] on h4 "Style" at bounding box center [887, 149] width 191 height 27
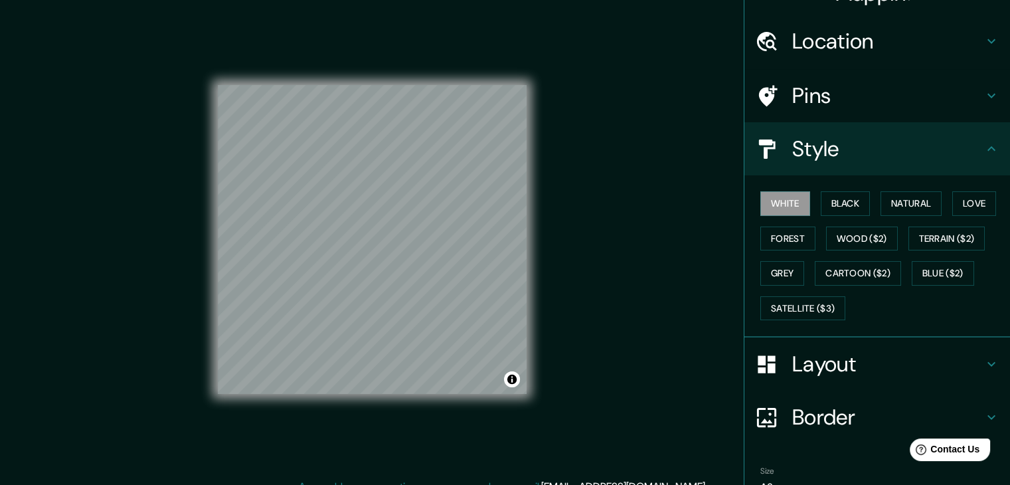
click at [824, 144] on h4 "Style" at bounding box center [887, 149] width 191 height 27
drag, startPoint x: 848, startPoint y: 354, endPoint x: 844, endPoint y: 344, distance: 10.5
click at [848, 353] on h4 "Layout" at bounding box center [887, 364] width 191 height 27
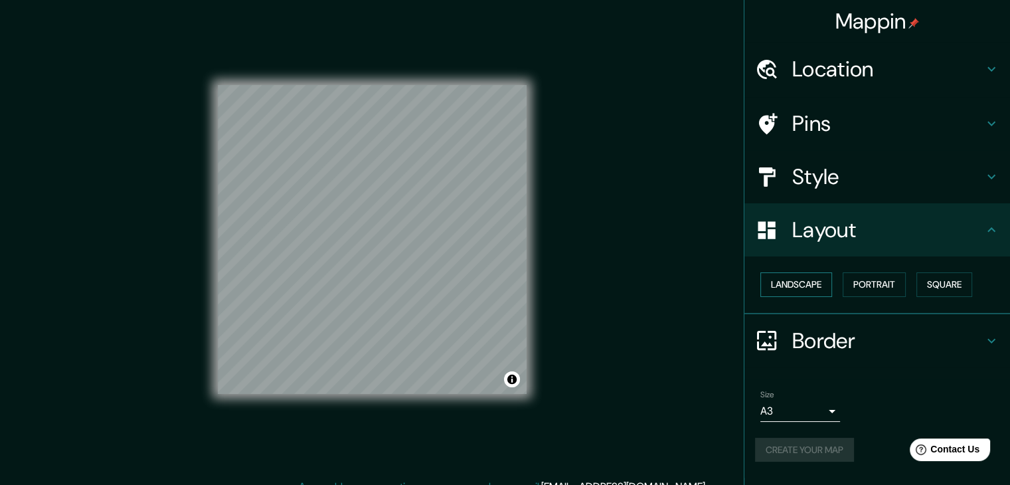
click at [816, 283] on button "Landscape" at bounding box center [797, 284] width 72 height 25
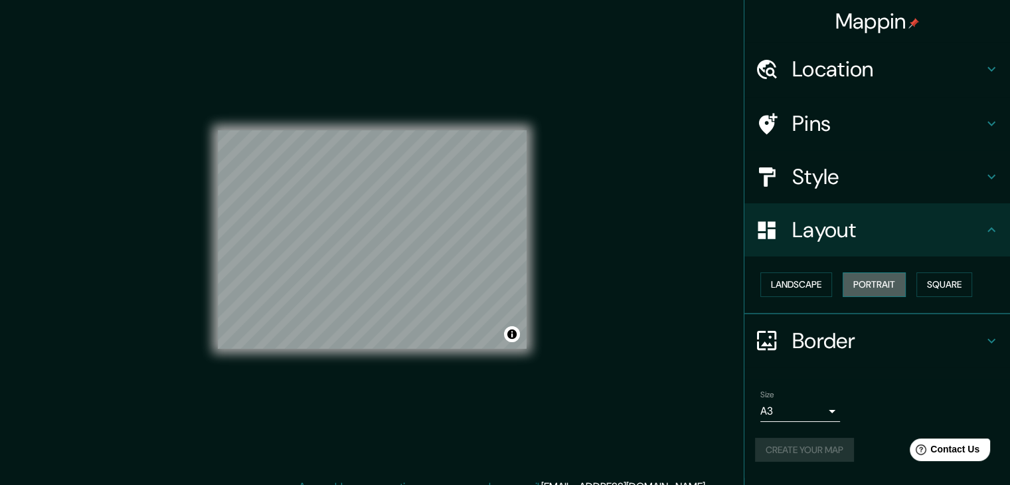
click at [883, 284] on button "Portrait" at bounding box center [874, 284] width 63 height 25
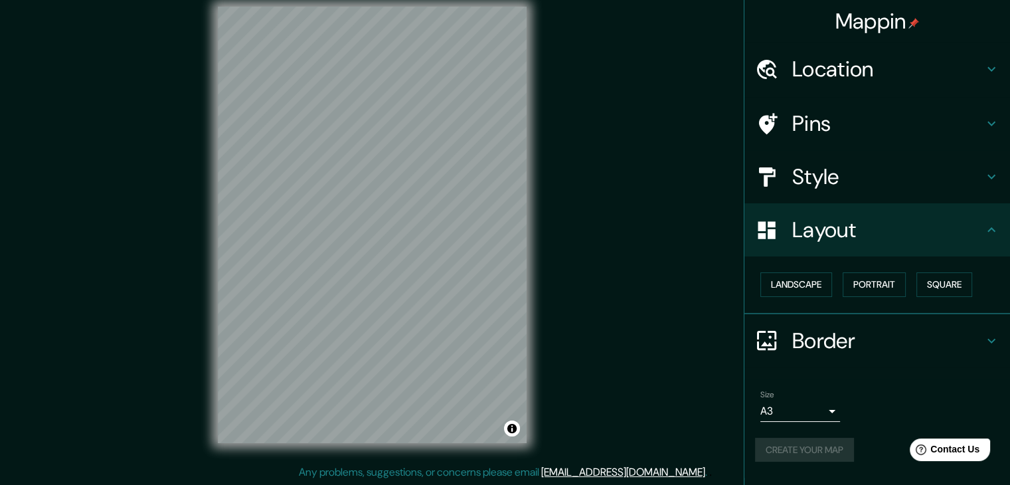
scroll to position [15, 0]
click at [797, 446] on div "Create your map" at bounding box center [877, 450] width 244 height 25
click at [799, 418] on body "Mappin Location Trujillo, Departamento de La Libertad, Perú Pins Style Layout L…" at bounding box center [505, 227] width 1010 height 485
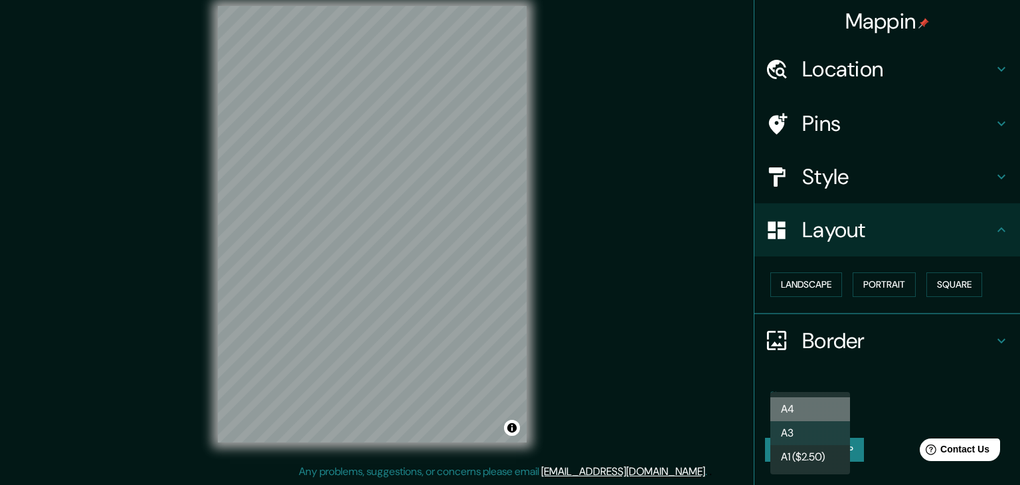
click at [801, 411] on li "A4" at bounding box center [811, 409] width 80 height 24
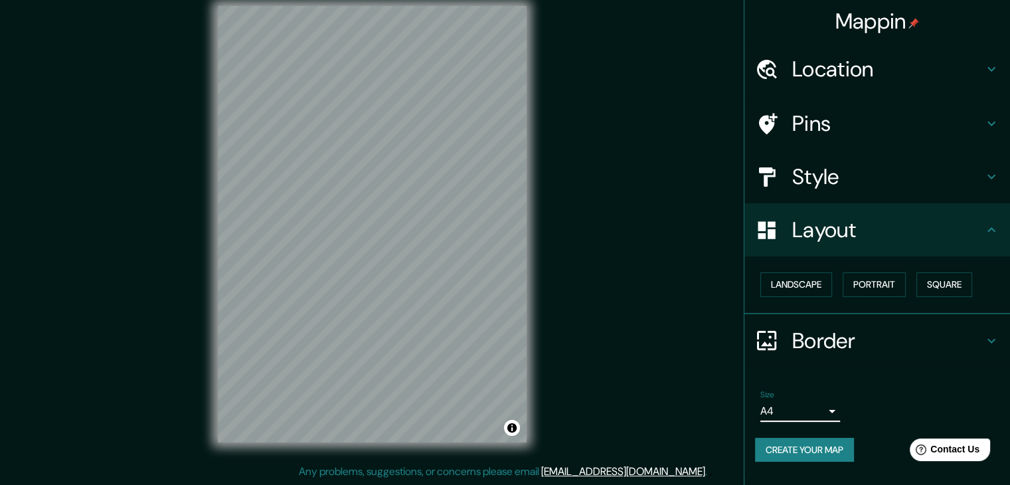
click at [800, 410] on body "Mappin Location Trujillo, Departamento de La Libertad, Perú Pins Style Layout L…" at bounding box center [505, 227] width 1010 height 485
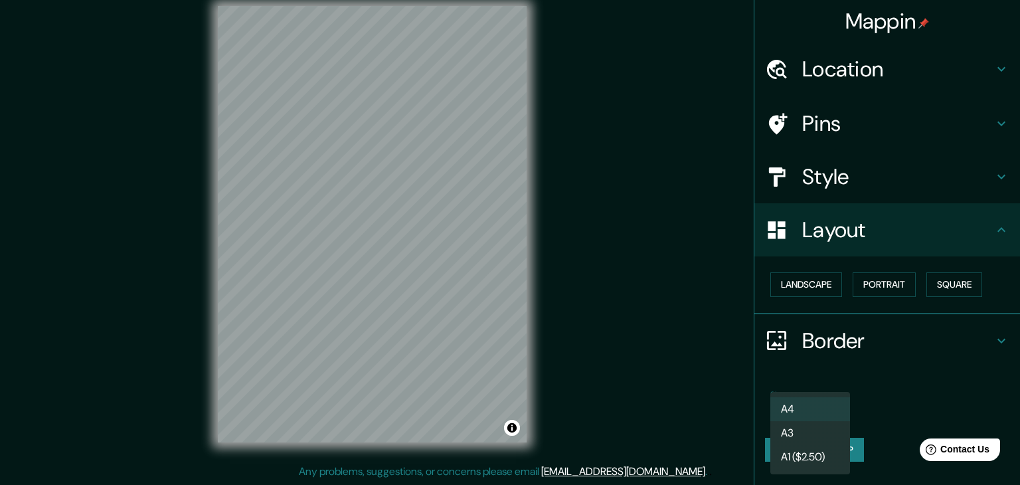
click at [801, 428] on li "A3" at bounding box center [811, 433] width 80 height 24
type input "a4"
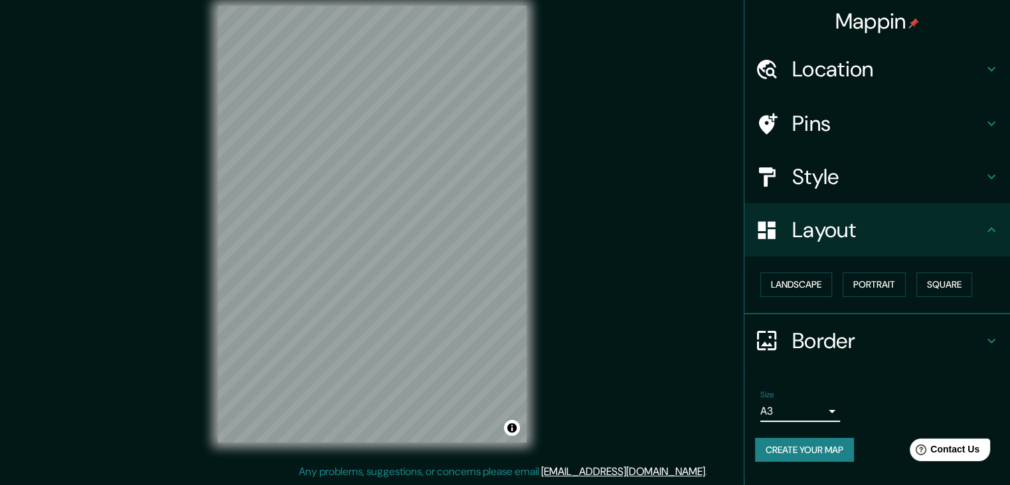
click at [799, 453] on button "Create your map" at bounding box center [804, 450] width 99 height 25
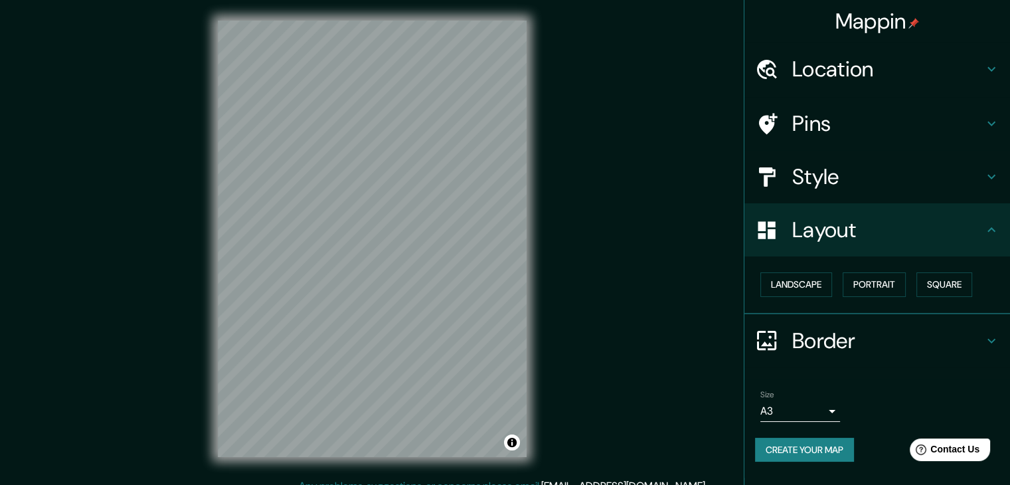
scroll to position [0, 0]
click at [759, 52] on div "Location" at bounding box center [878, 69] width 266 height 53
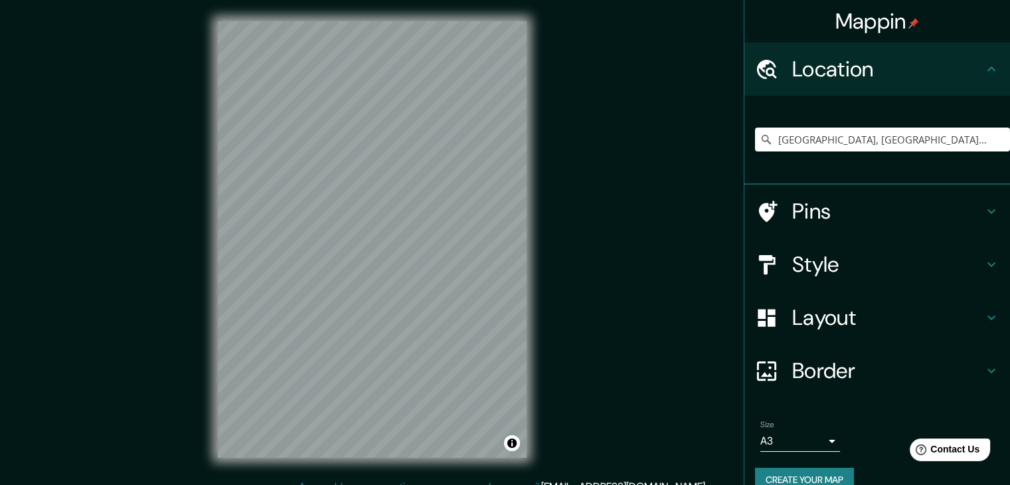
click at [589, 95] on div "Mappin Location Trujillo, Departamento de La Libertad, Perú Pins Style Layout B…" at bounding box center [505, 250] width 1010 height 500
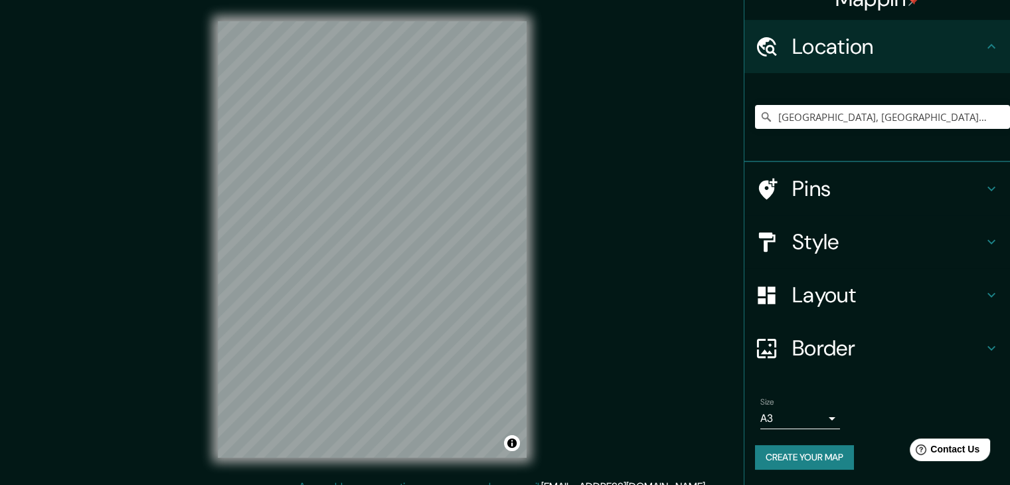
click at [755, 451] on button "Create your map" at bounding box center [804, 457] width 99 height 25
click at [672, 189] on div "Mappin Location Trujillo, Departamento de La Libertad, Perú Pins Style Layout B…" at bounding box center [505, 250] width 1010 height 500
click at [834, 240] on h4 "Style" at bounding box center [887, 242] width 191 height 27
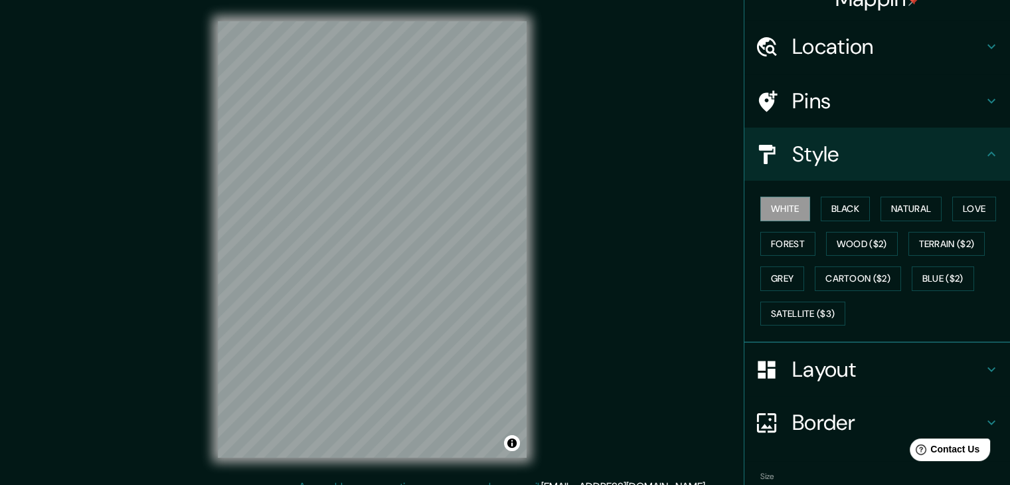
click at [829, 163] on h4 "Style" at bounding box center [887, 154] width 191 height 27
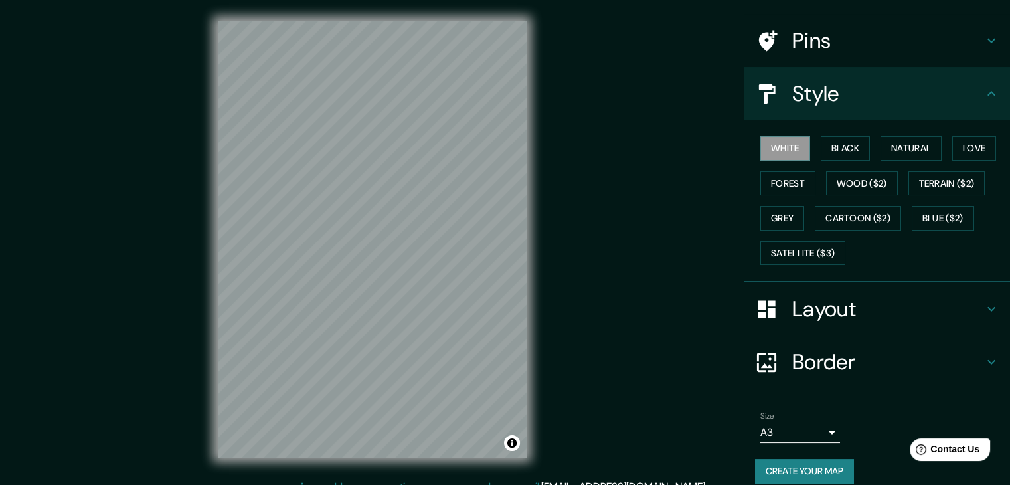
scroll to position [96, 0]
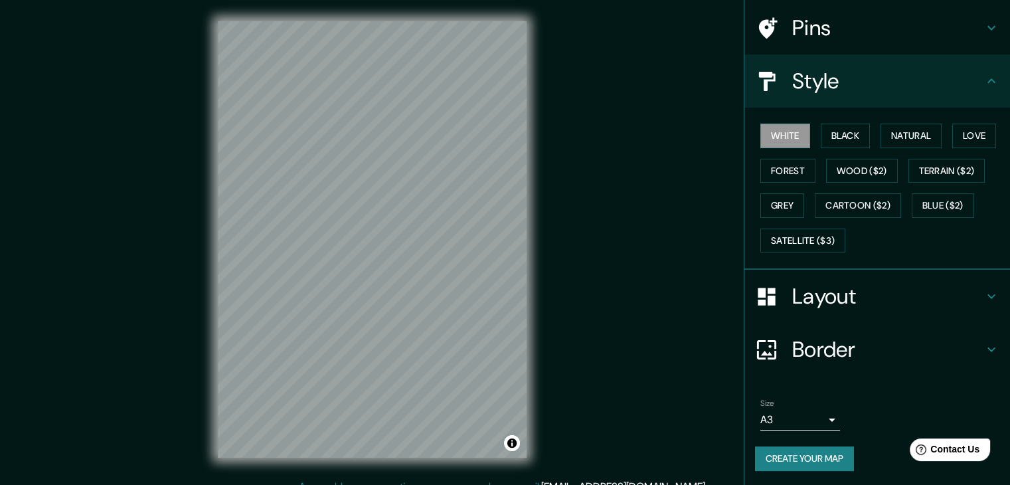
click at [794, 458] on button "Create your map" at bounding box center [804, 458] width 99 height 25
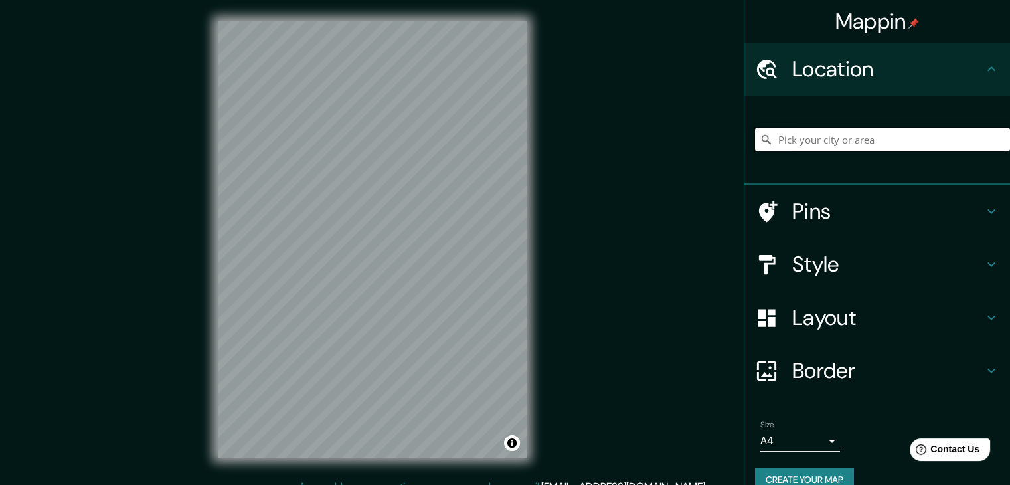
click at [830, 143] on input "Pick your city or area" at bounding box center [882, 140] width 255 height 24
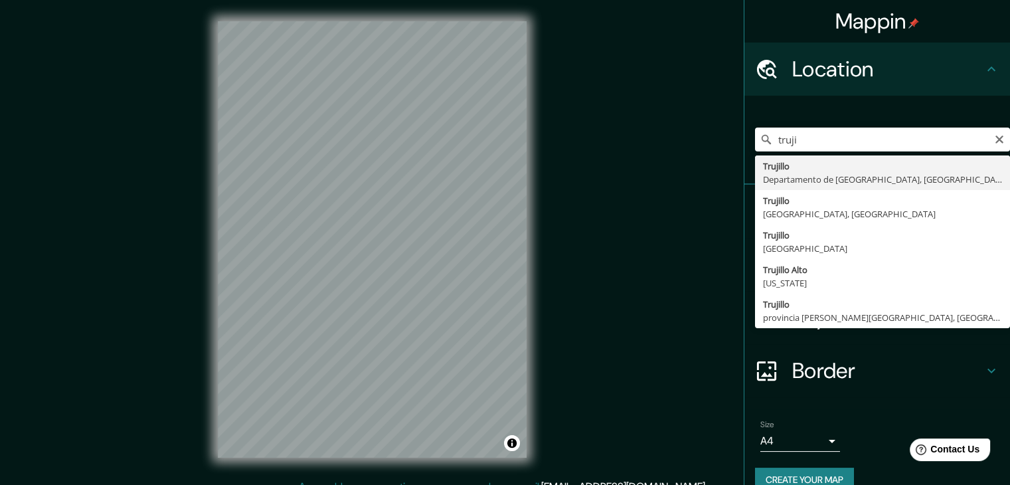
type input "[GEOGRAPHIC_DATA], [GEOGRAPHIC_DATA], [GEOGRAPHIC_DATA]"
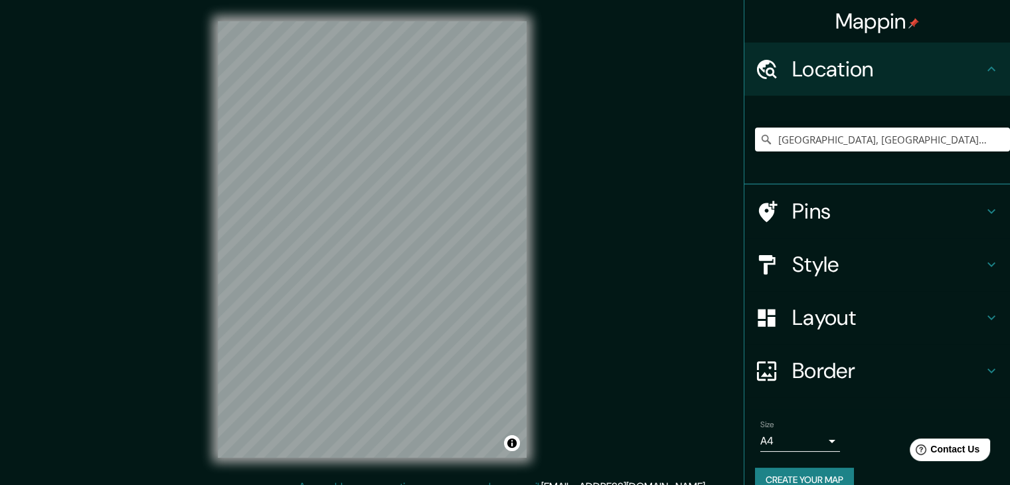
click at [796, 448] on body "Mappin Location [GEOGRAPHIC_DATA], [GEOGRAPHIC_DATA], [GEOGRAPHIC_DATA] Pins St…" at bounding box center [505, 242] width 1010 height 485
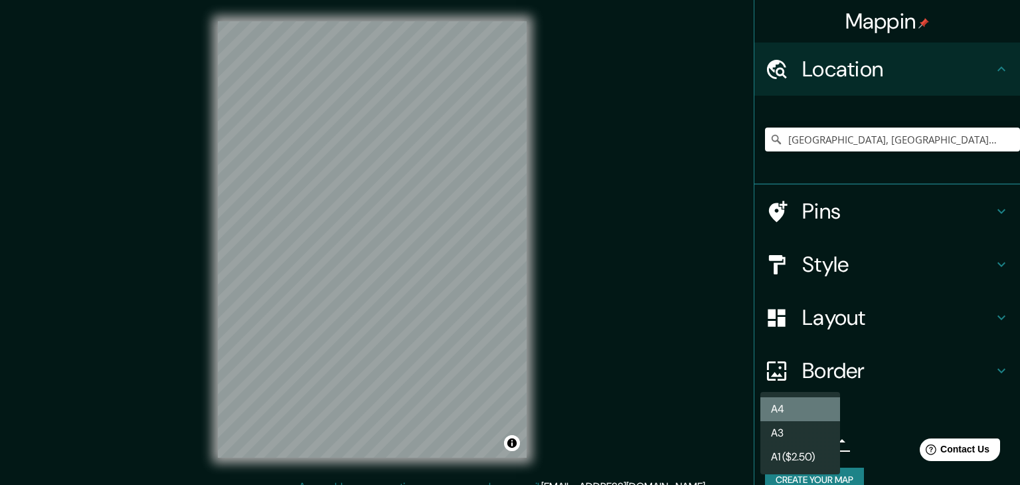
click at [777, 403] on li "A4" at bounding box center [801, 409] width 80 height 24
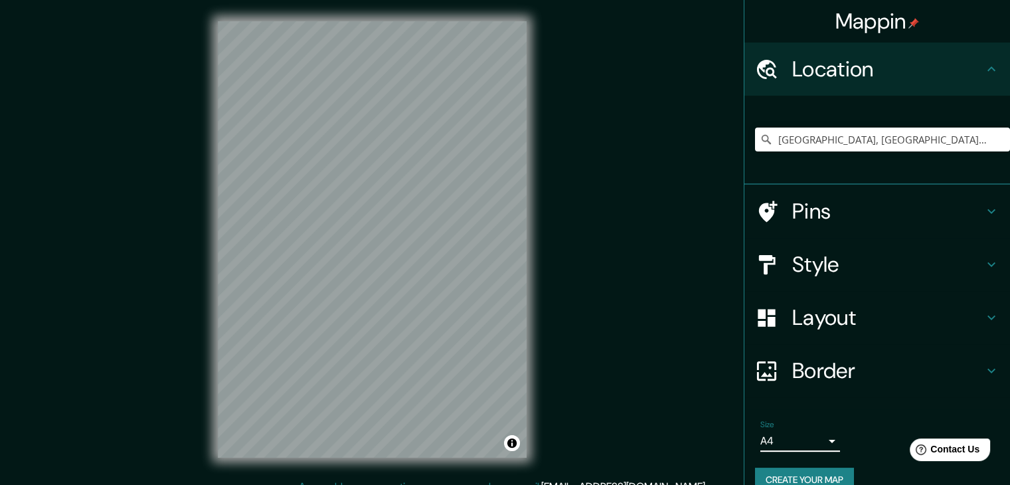
click at [789, 468] on button "Create your map" at bounding box center [804, 480] width 99 height 25
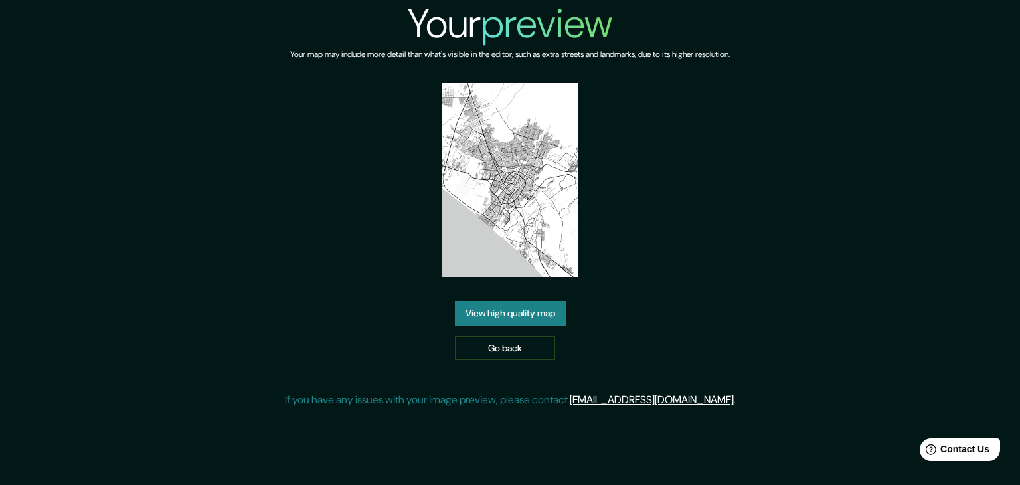
click at [490, 315] on link "View high quality map" at bounding box center [510, 313] width 111 height 25
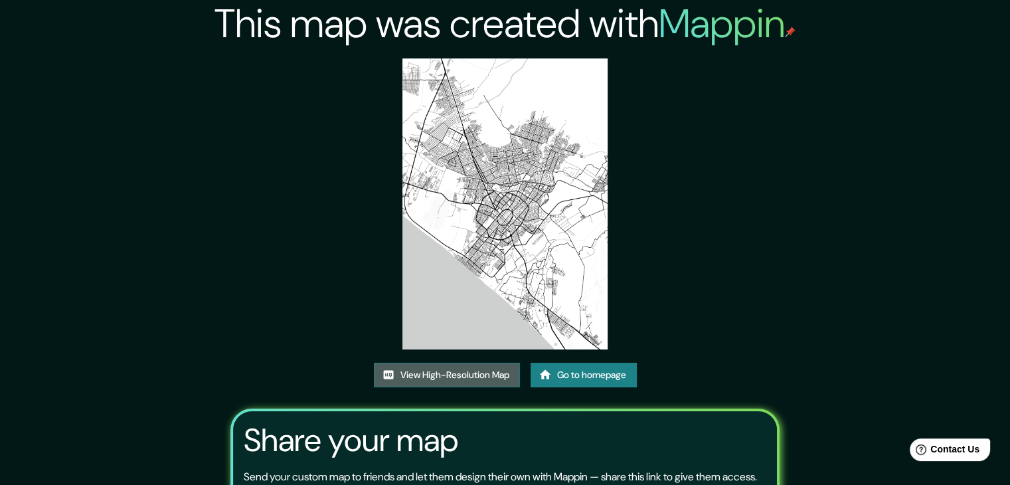
click at [465, 365] on link "View High-Resolution Map" at bounding box center [447, 375] width 146 height 25
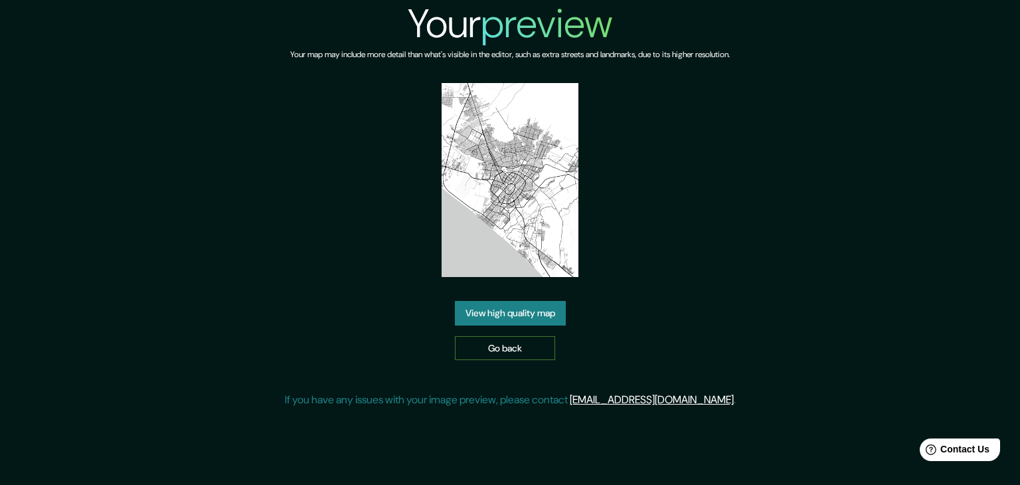
click at [504, 341] on link "Go back" at bounding box center [505, 348] width 100 height 25
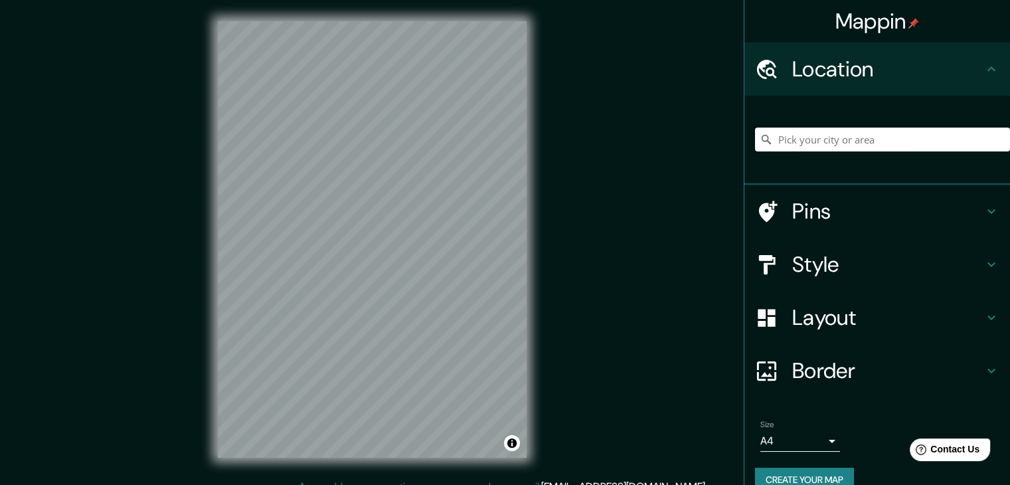
click at [826, 128] on input "Pick your city or area" at bounding box center [882, 140] width 255 height 24
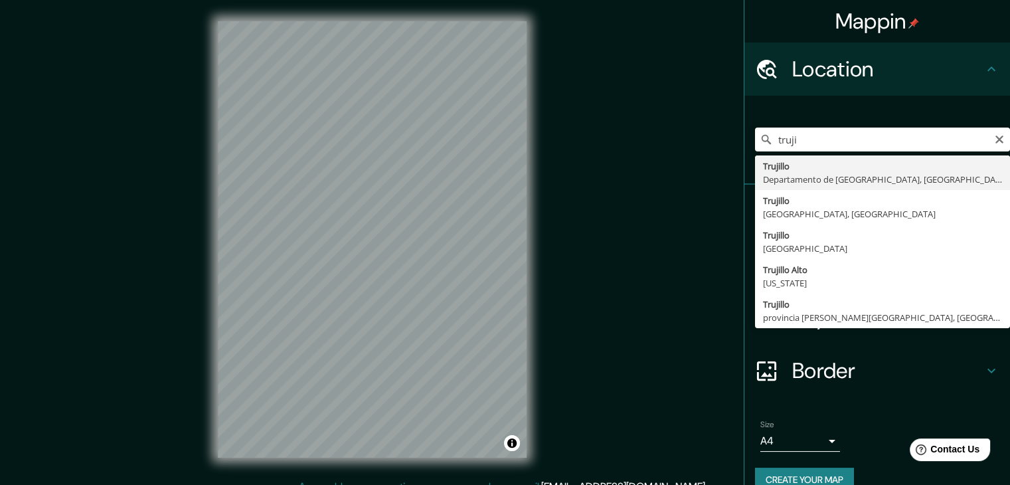
drag, startPoint x: 819, startPoint y: 173, endPoint x: 901, endPoint y: 149, distance: 85.1
type input "[GEOGRAPHIC_DATA], [GEOGRAPHIC_DATA], [GEOGRAPHIC_DATA]"
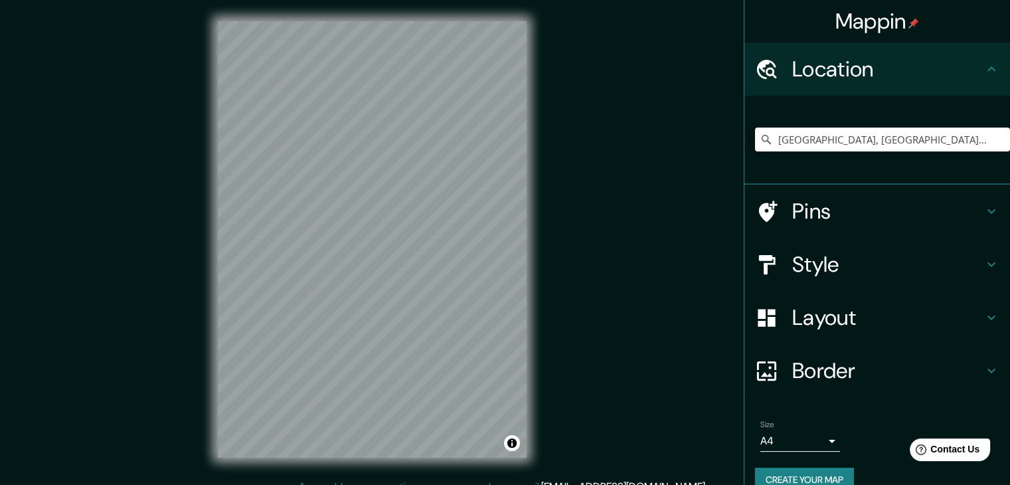
click at [850, 261] on h4 "Style" at bounding box center [887, 264] width 191 height 27
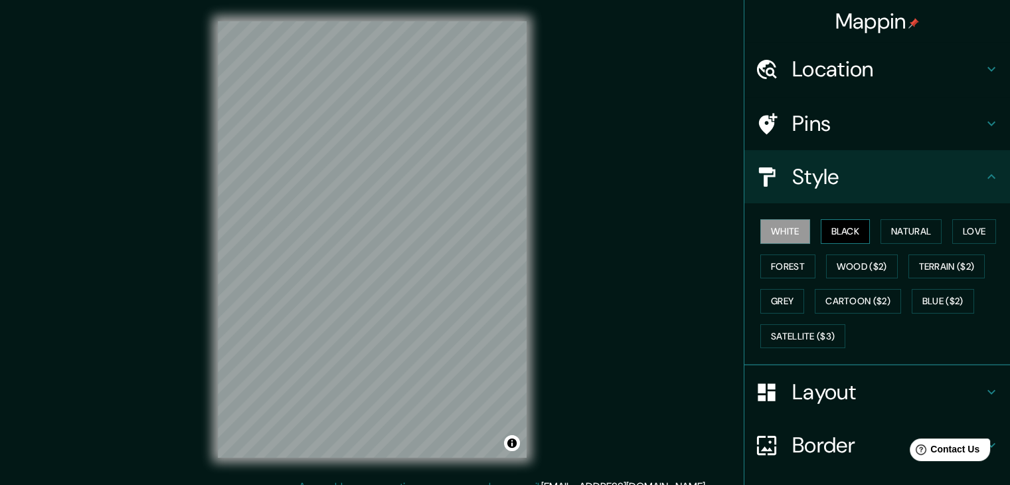
click at [845, 232] on button "Black" at bounding box center [846, 231] width 50 height 25
click at [921, 233] on button "Natural" at bounding box center [911, 231] width 61 height 25
click at [813, 389] on h4 "Layout" at bounding box center [887, 392] width 191 height 27
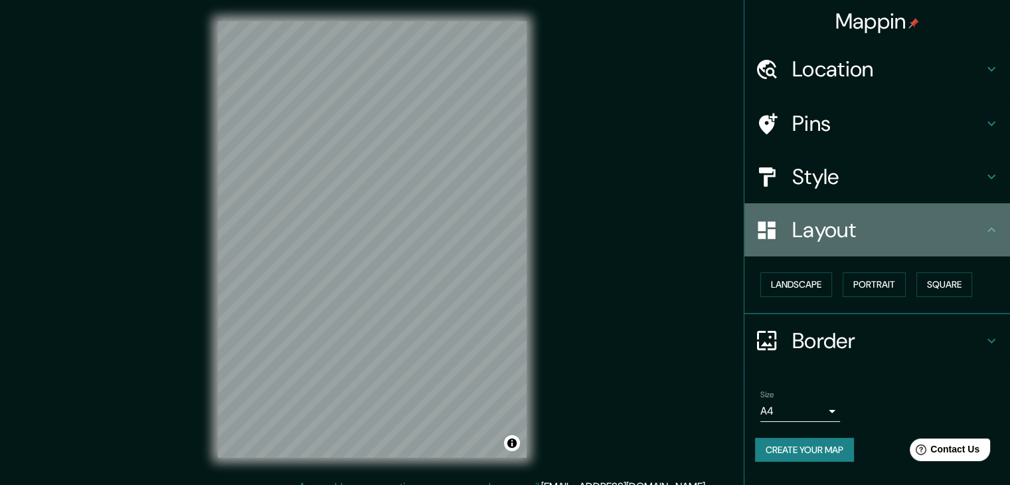
click at [815, 248] on div "Layout" at bounding box center [878, 229] width 266 height 53
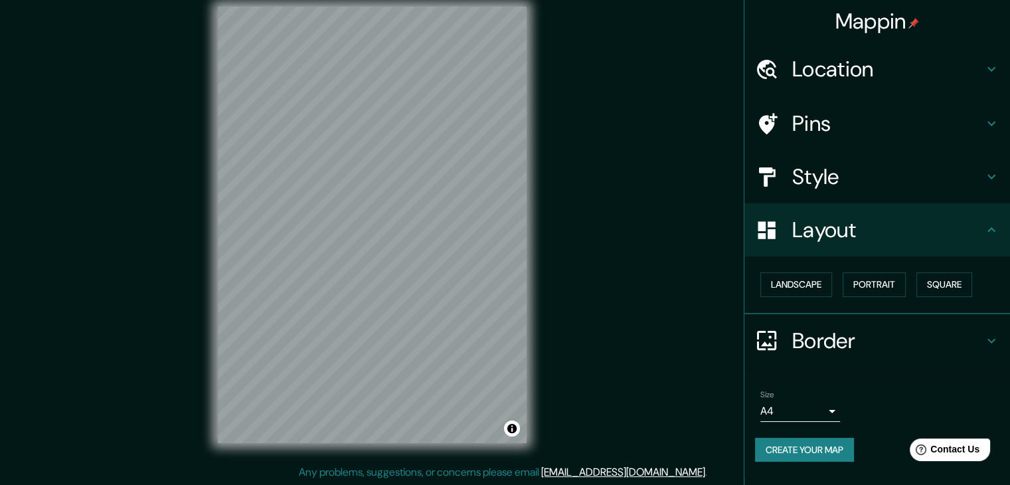
scroll to position [15, 0]
click at [805, 450] on button "Create your map" at bounding box center [804, 450] width 99 height 25
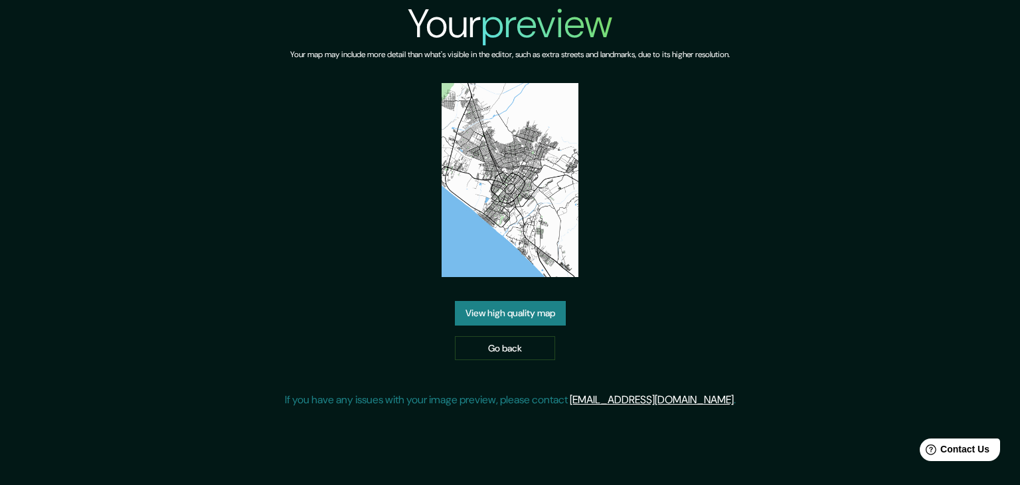
click at [503, 327] on div "View high quality map Go back" at bounding box center [510, 330] width 111 height 59
click at [516, 313] on link "View high quality map" at bounding box center [510, 313] width 111 height 25
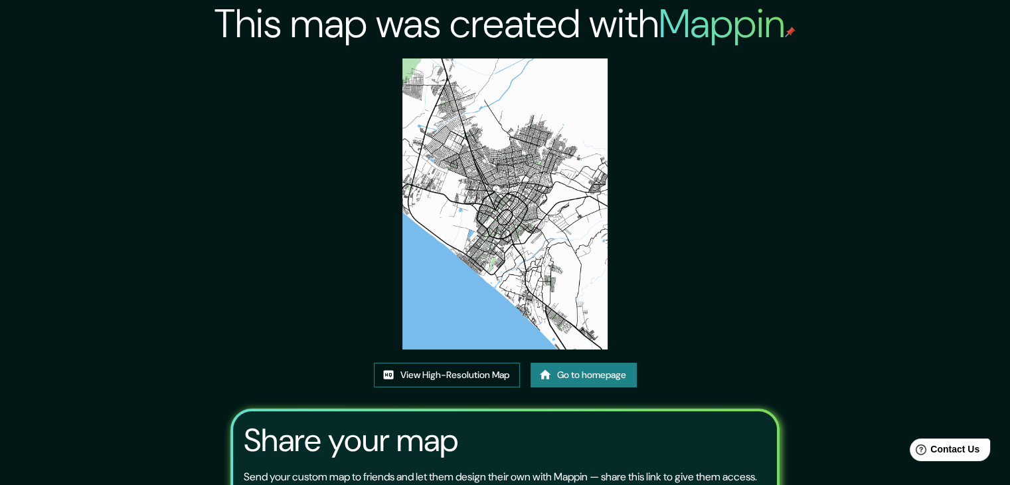
click at [476, 383] on link "View High-Resolution Map" at bounding box center [447, 375] width 146 height 25
